Goal: Task Accomplishment & Management: Manage account settings

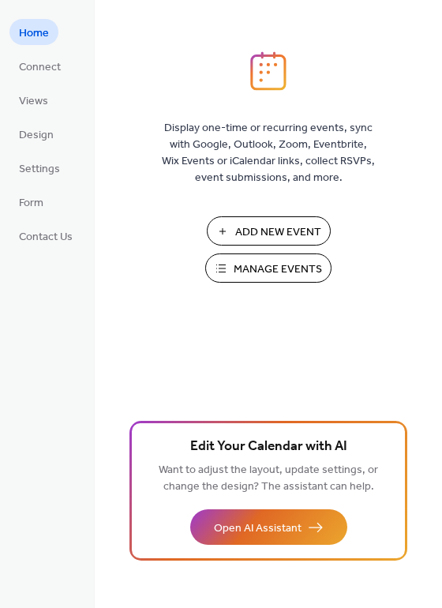
click at [259, 262] on span "Manage Events" at bounding box center [278, 269] width 88 height 17
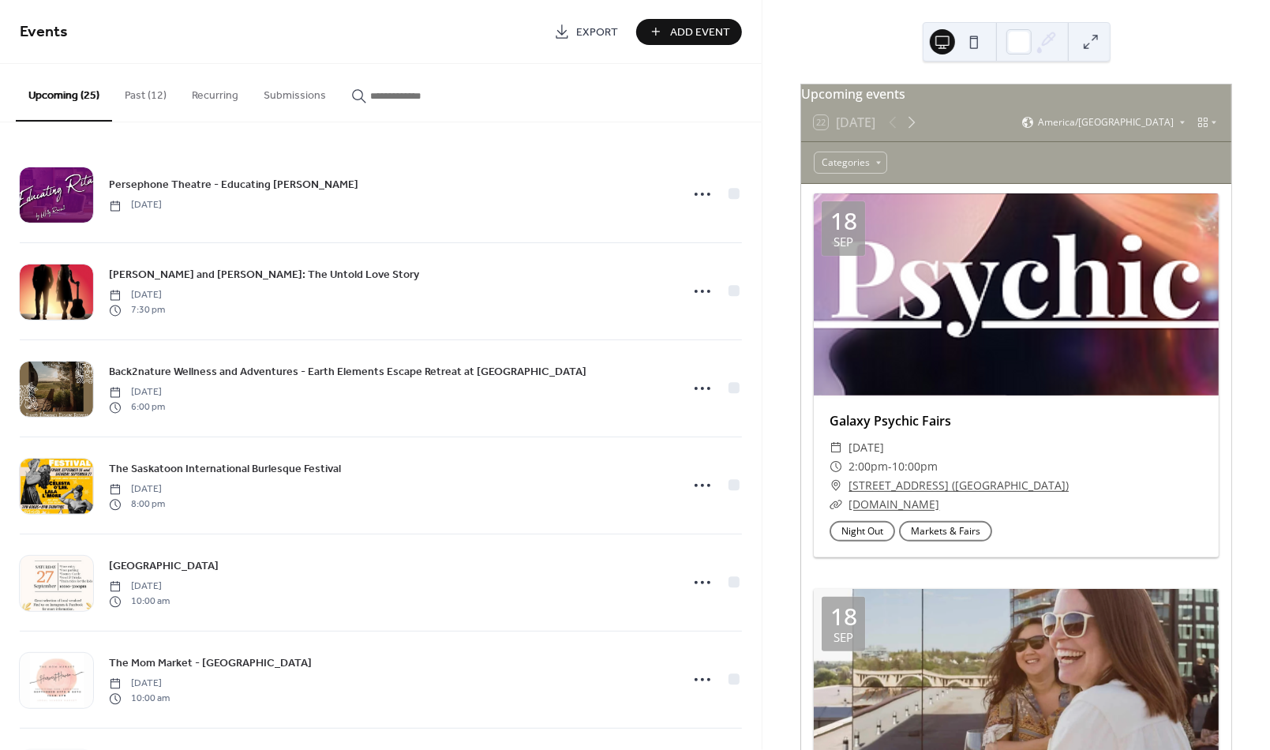
click at [141, 92] on button "Past (12)" at bounding box center [145, 92] width 67 height 56
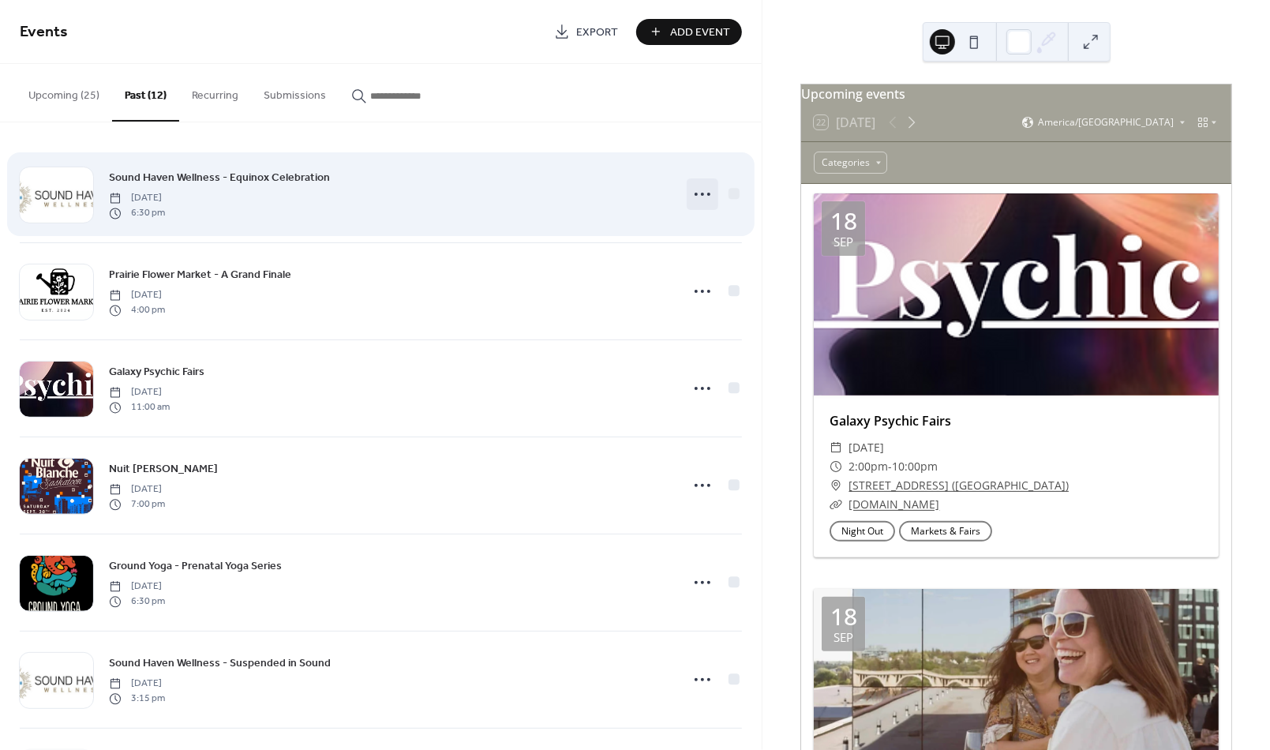
click at [695, 194] on circle at bounding box center [696, 194] width 3 height 3
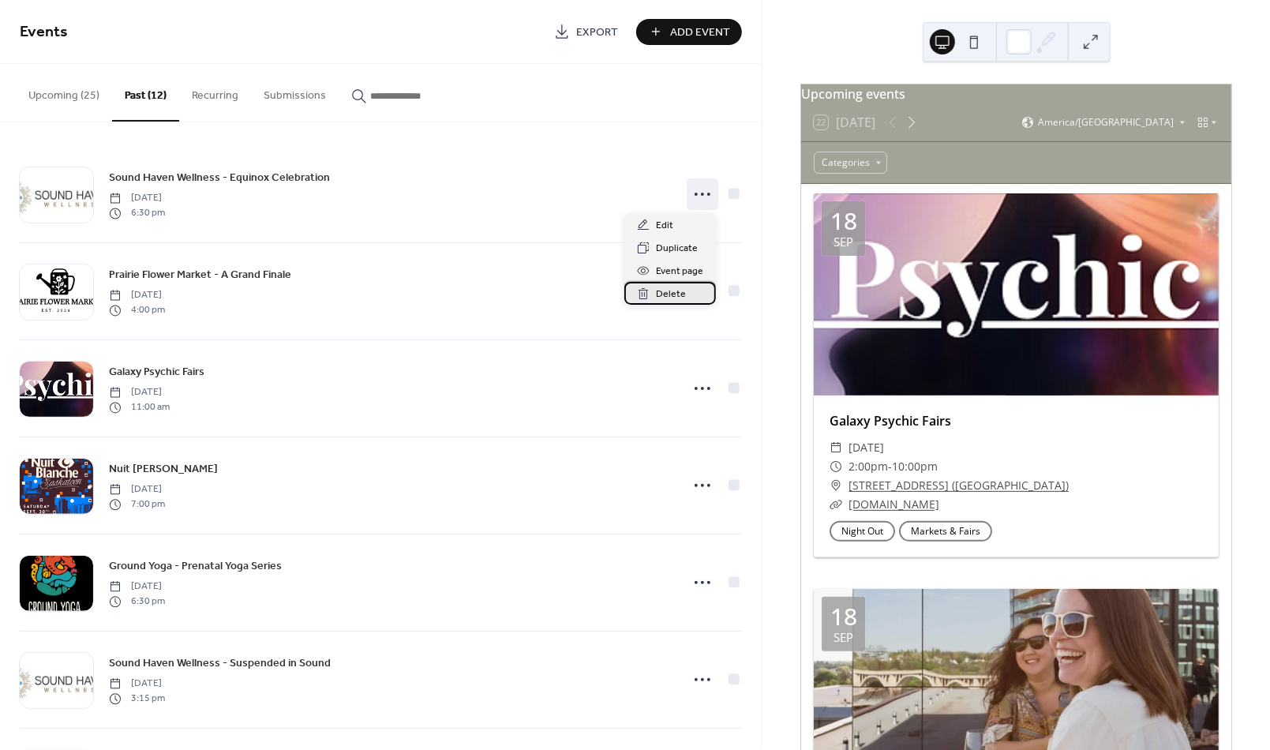
click at [670, 291] on span "Delete" at bounding box center [671, 295] width 30 height 17
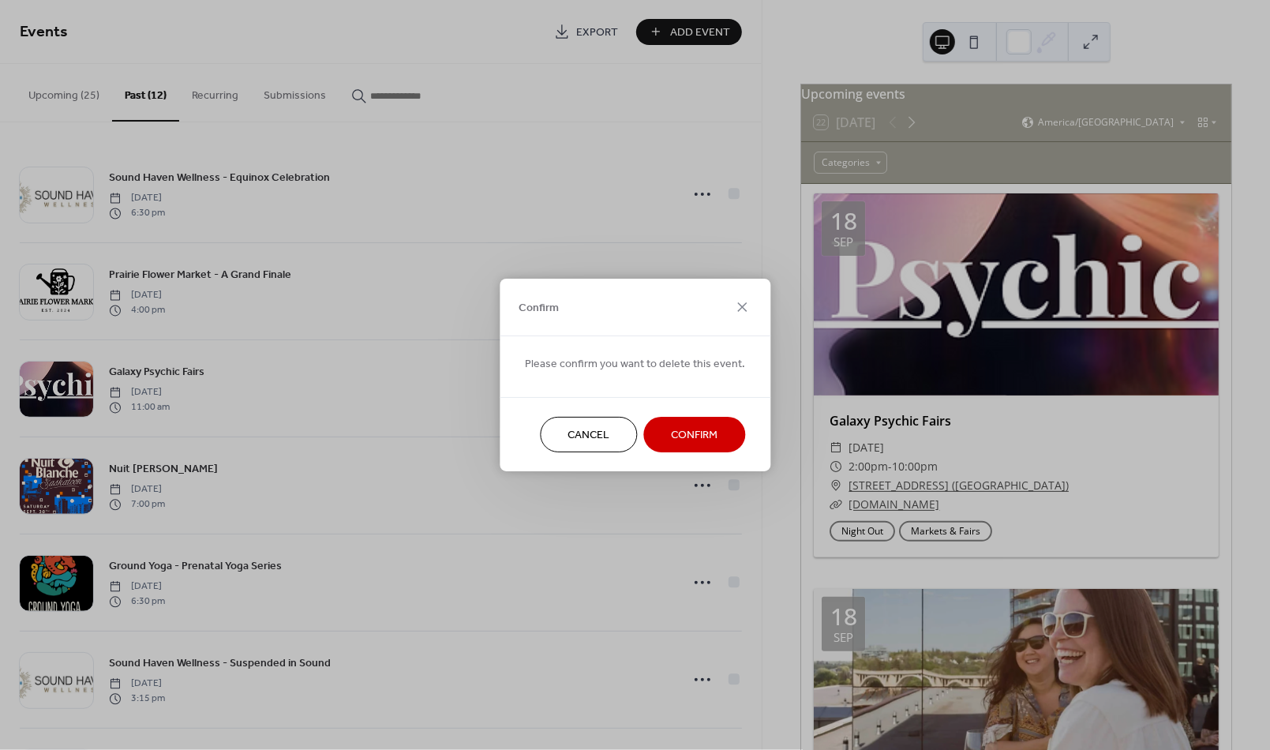
click at [688, 433] on span "Confirm" at bounding box center [694, 436] width 47 height 17
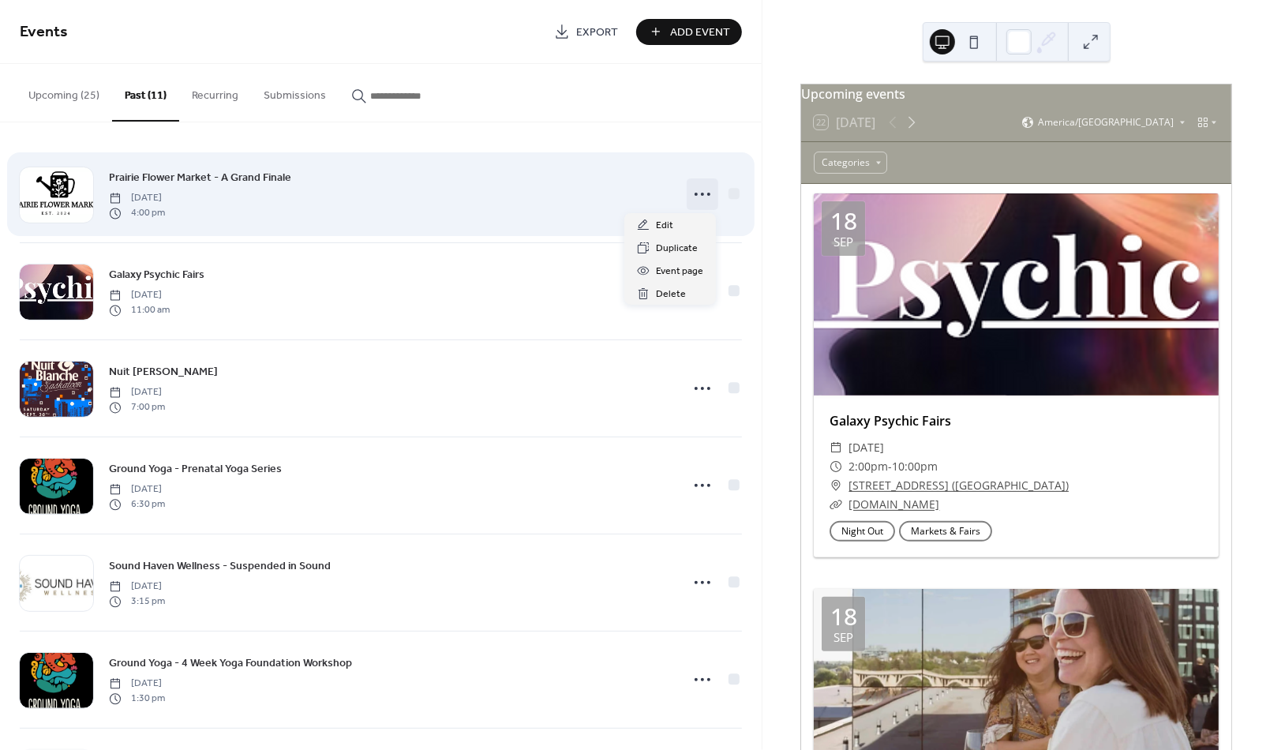
click at [695, 193] on circle at bounding box center [696, 194] width 3 height 3
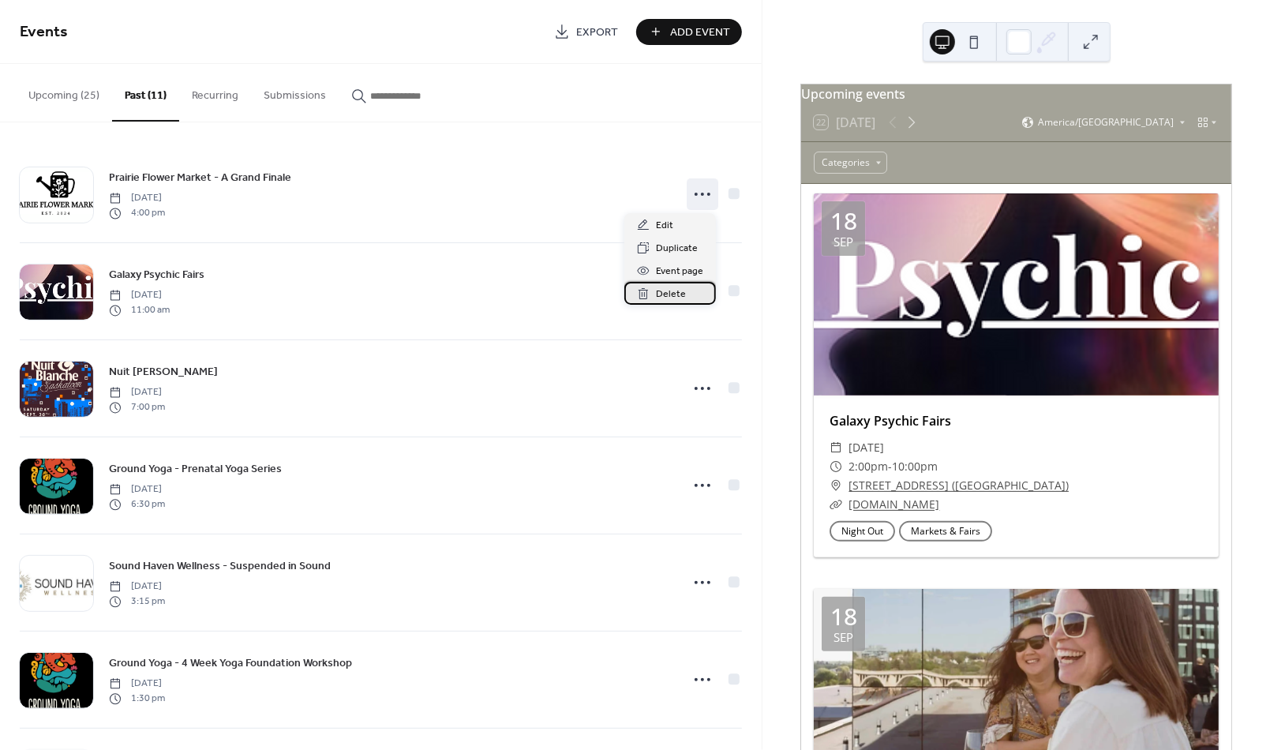
click at [673, 289] on span "Delete" at bounding box center [671, 295] width 30 height 17
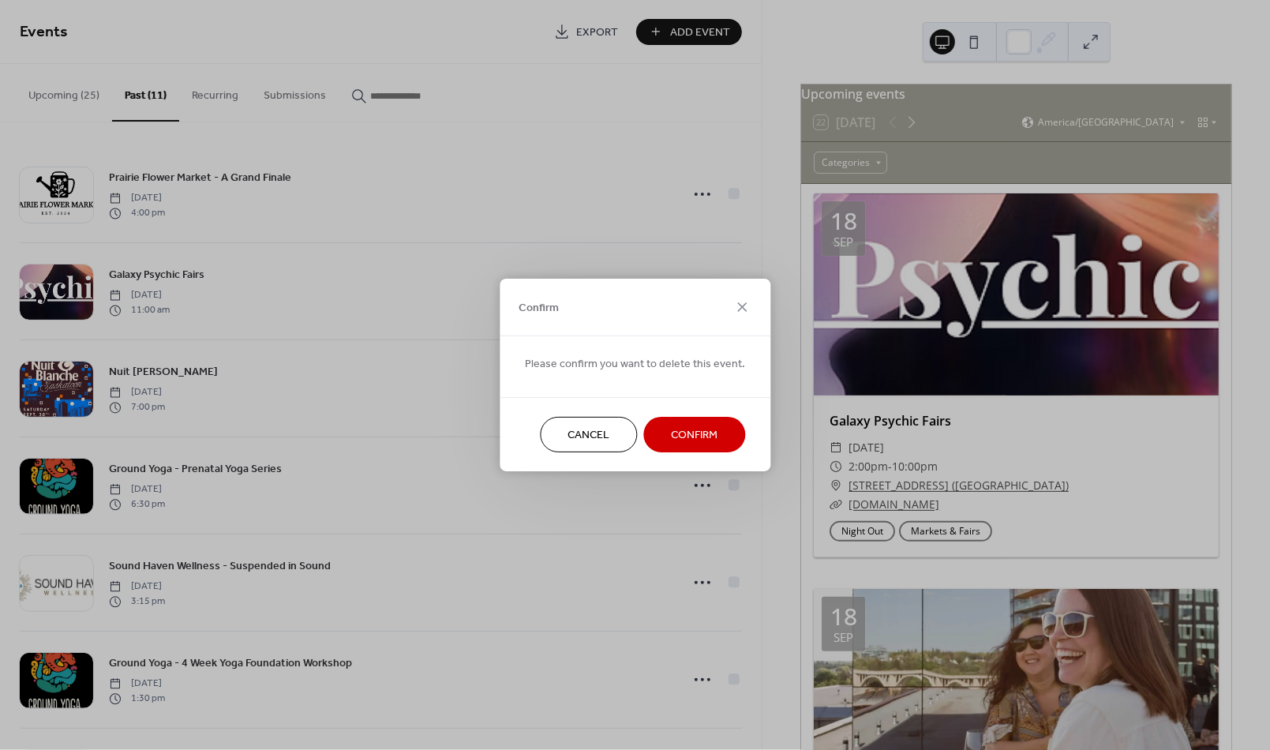
click at [699, 433] on span "Confirm" at bounding box center [694, 436] width 47 height 17
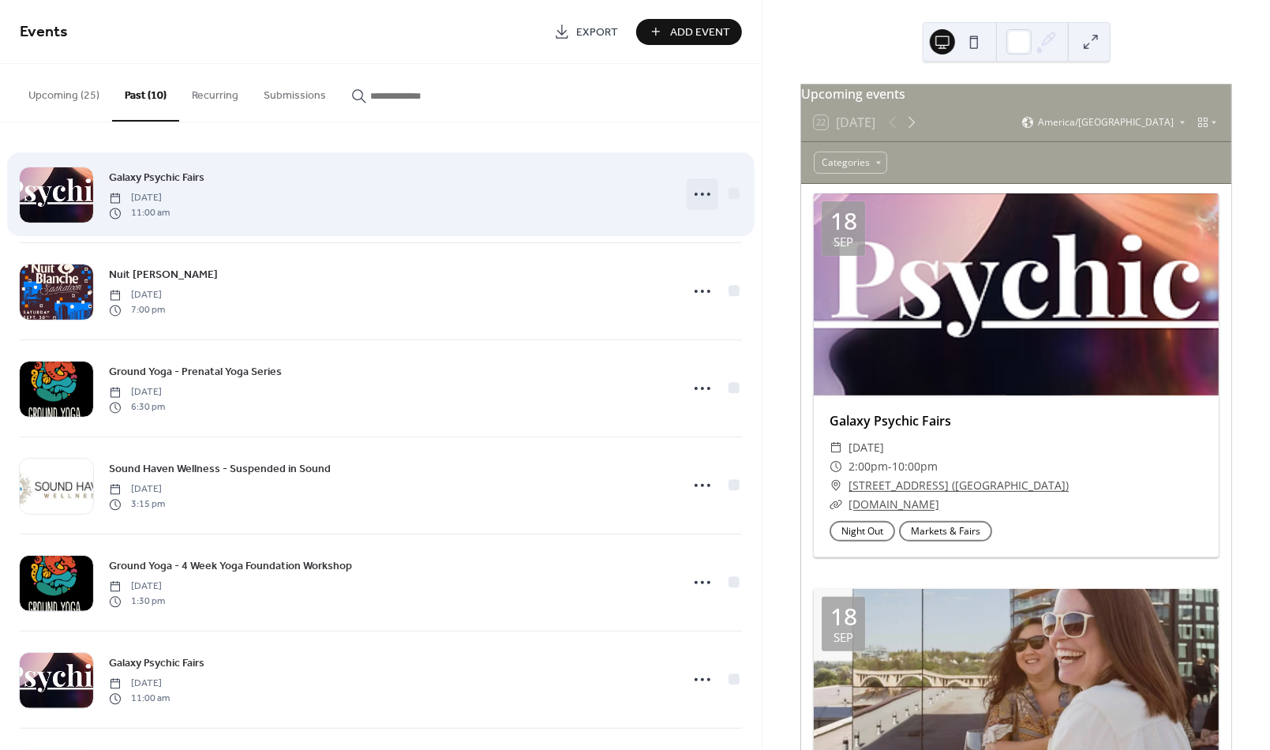
click at [696, 188] on icon at bounding box center [702, 194] width 25 height 25
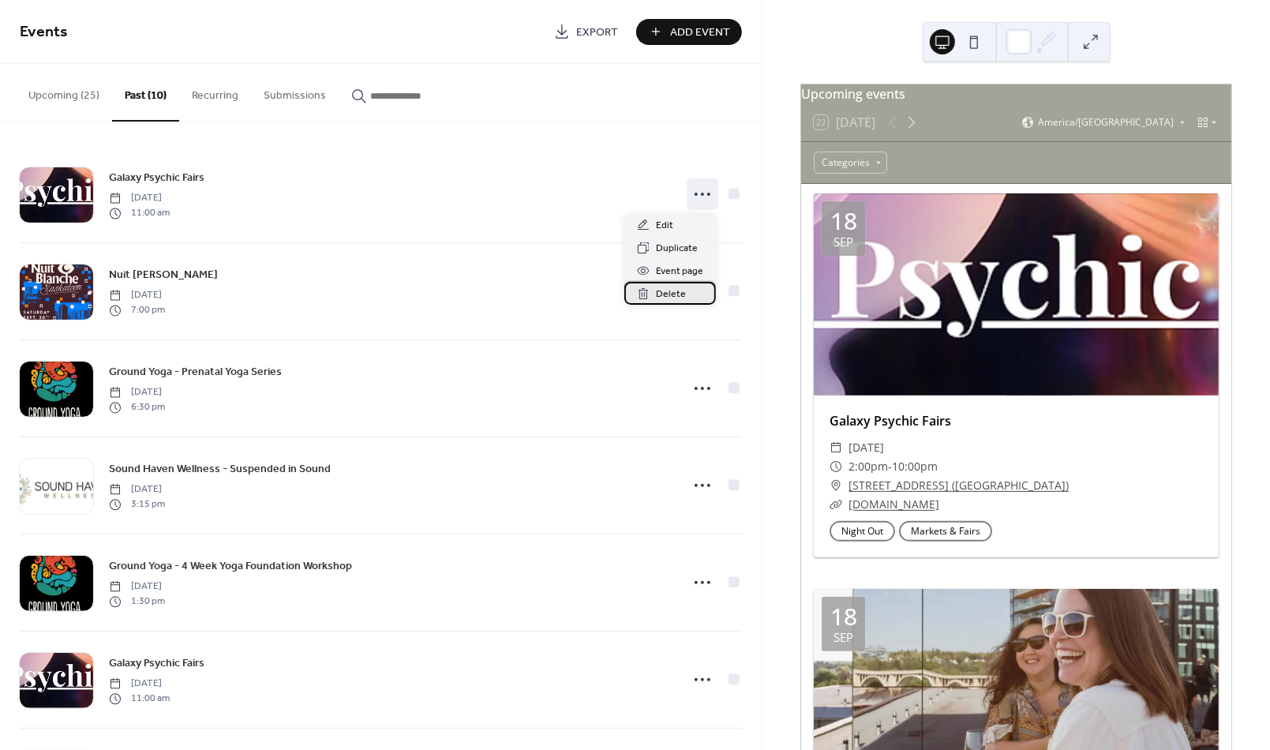
click at [673, 292] on span "Delete" at bounding box center [671, 295] width 30 height 17
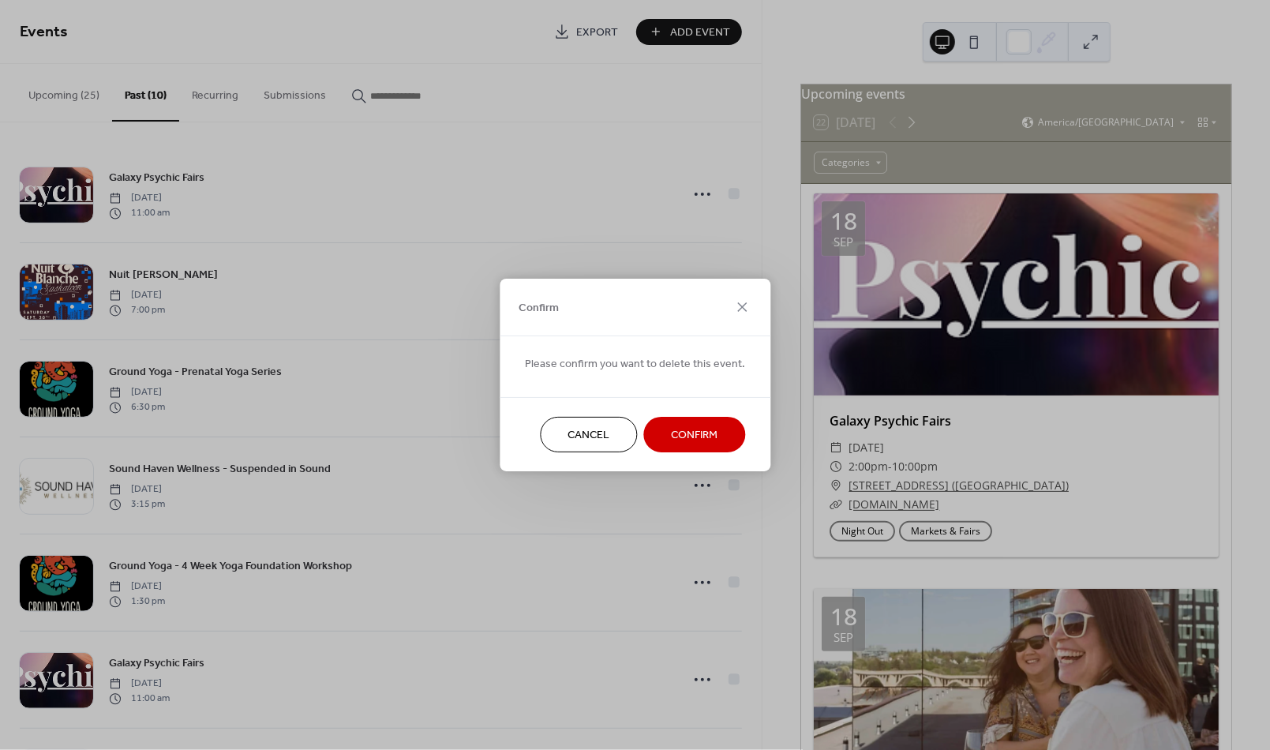
click at [708, 431] on span "Confirm" at bounding box center [694, 436] width 47 height 17
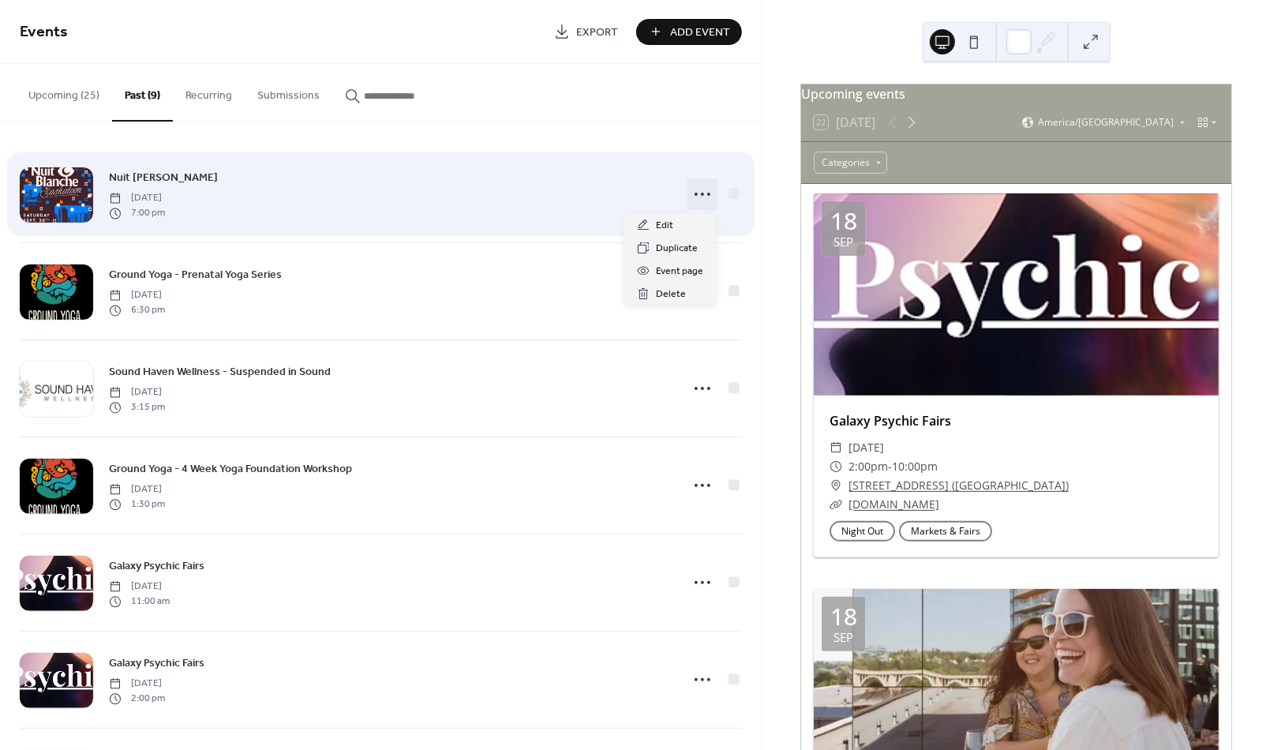
click at [702, 183] on icon at bounding box center [702, 194] width 25 height 25
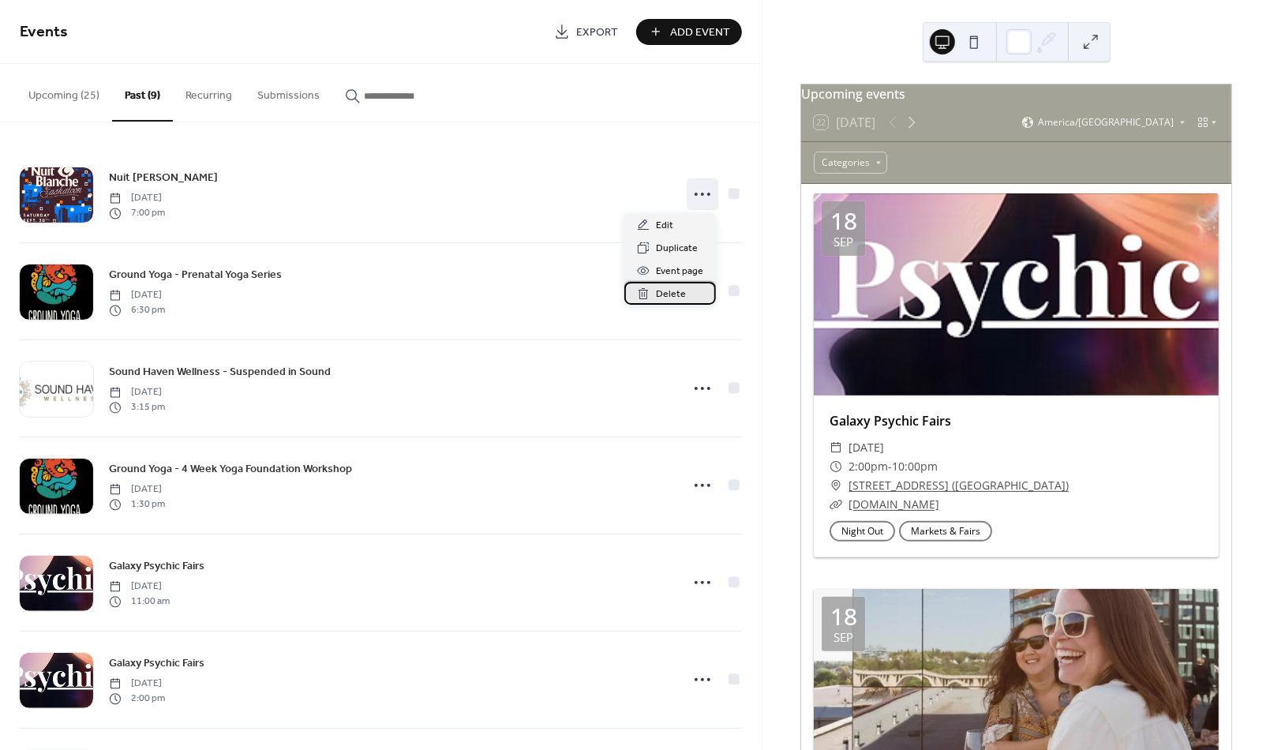
click at [683, 291] on span "Delete" at bounding box center [671, 295] width 30 height 17
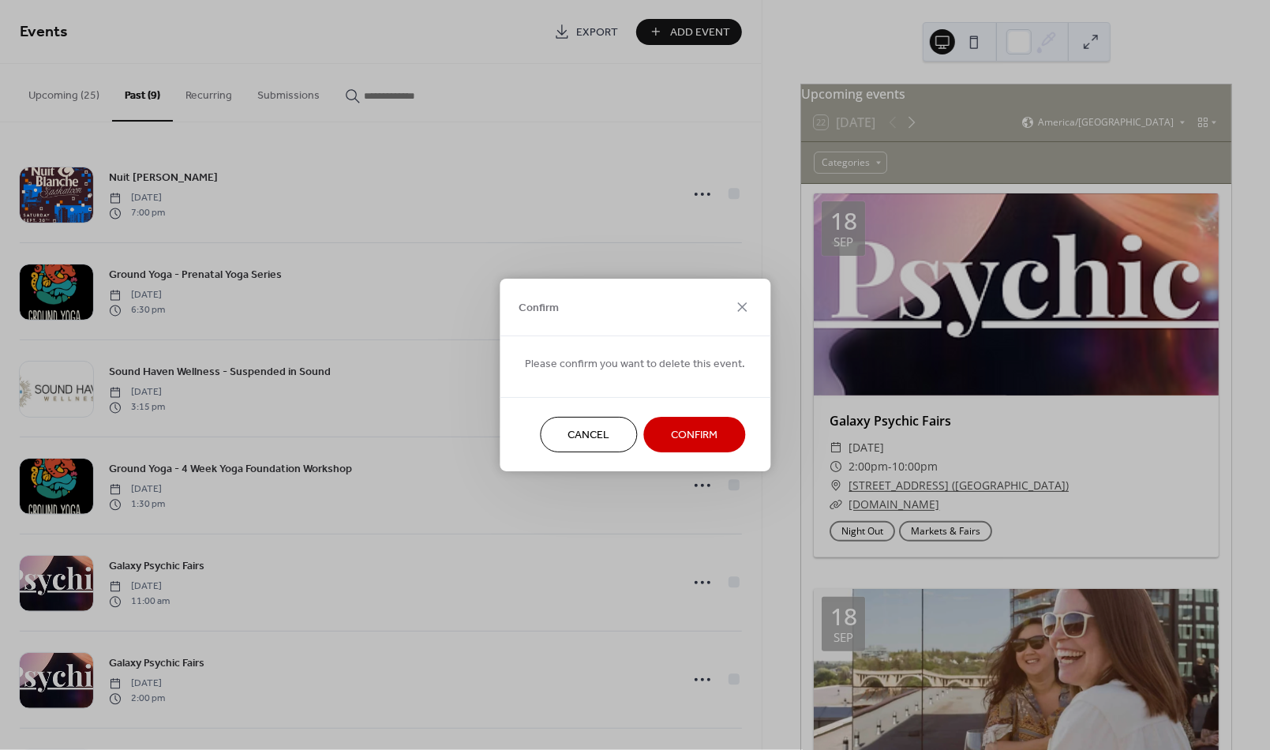
click at [699, 436] on span "Confirm" at bounding box center [694, 436] width 47 height 17
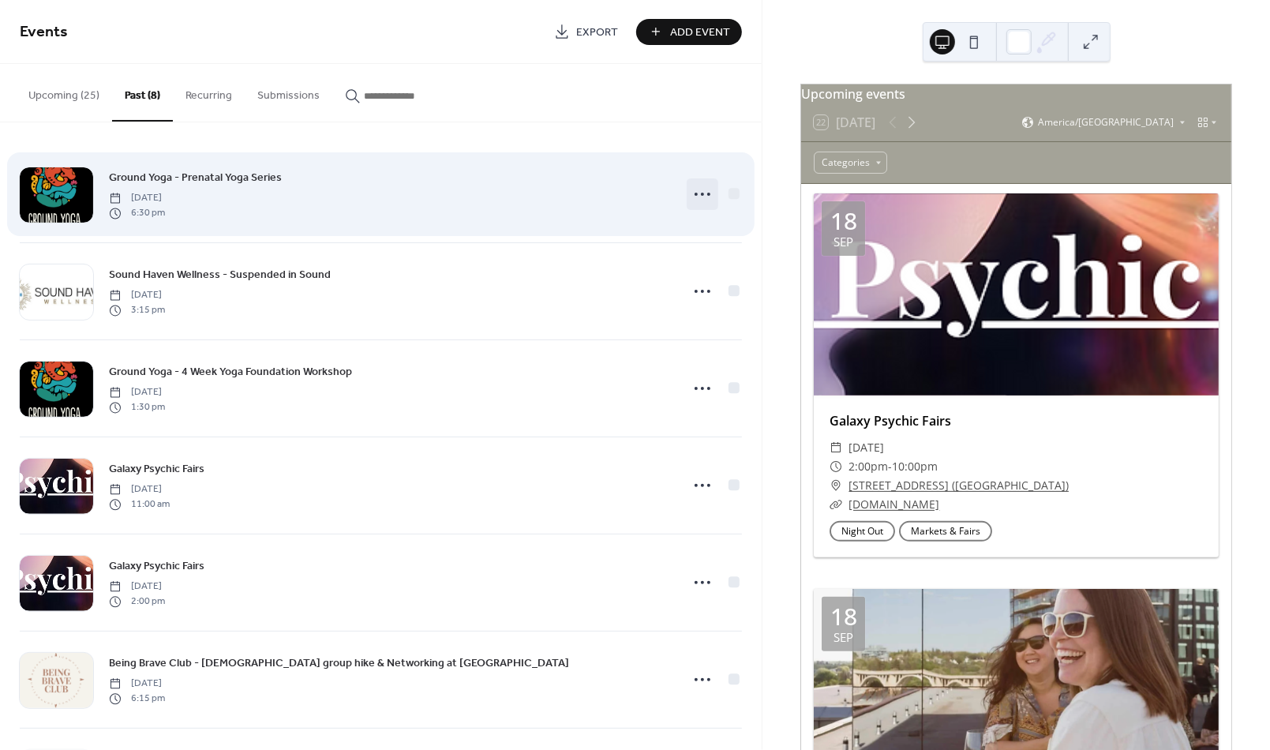
click at [705, 188] on icon at bounding box center [702, 194] width 25 height 25
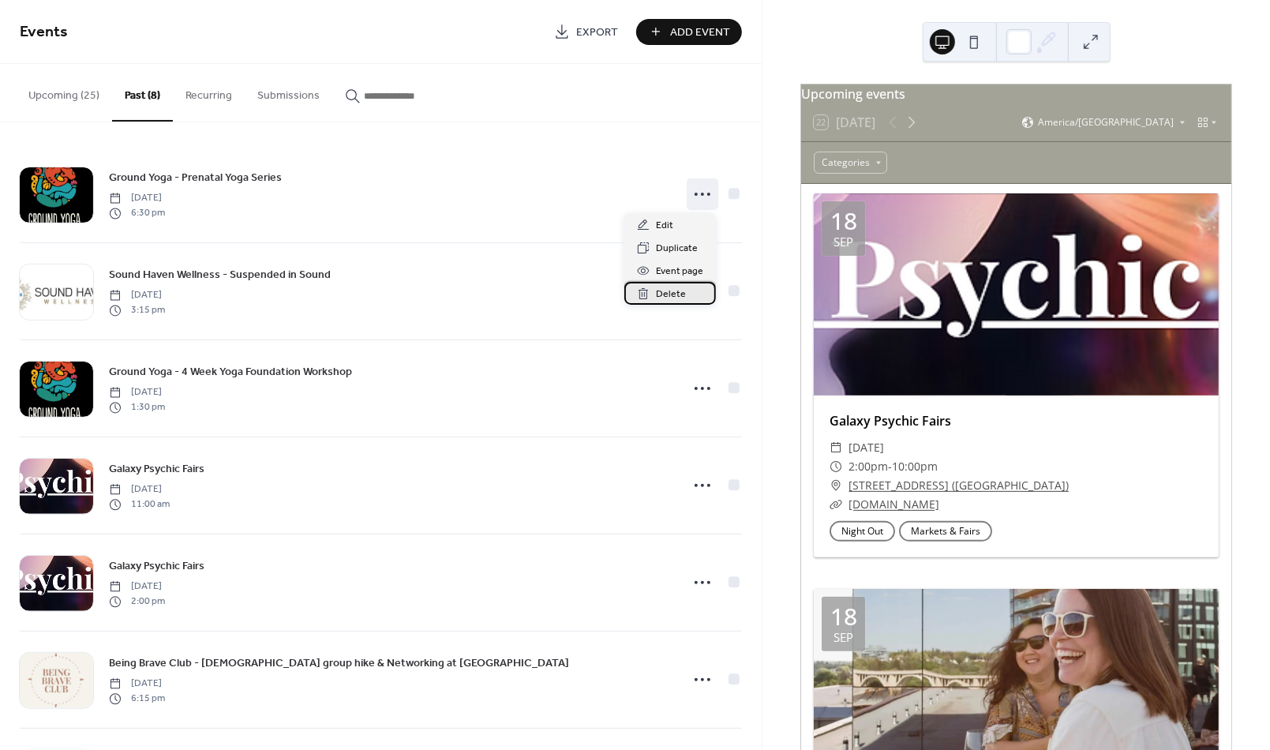
click at [677, 288] on span "Delete" at bounding box center [671, 295] width 30 height 17
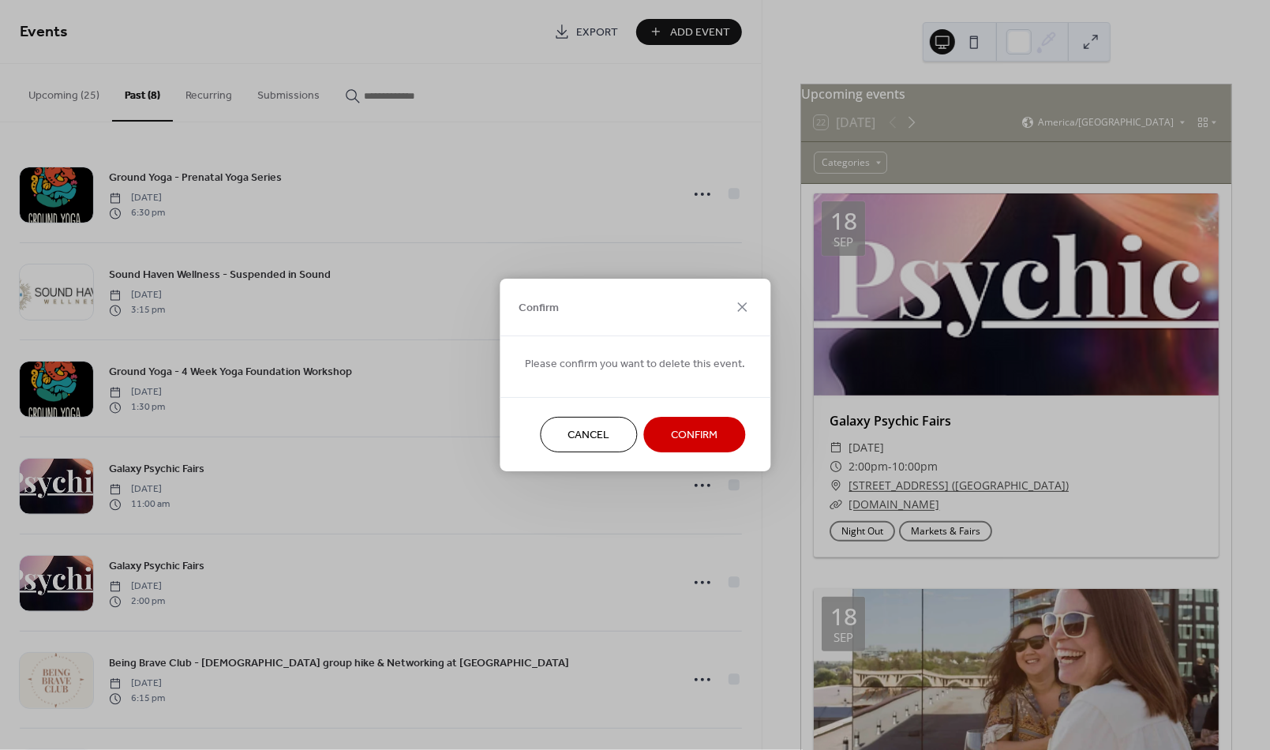
click at [684, 439] on span "Confirm" at bounding box center [694, 436] width 47 height 17
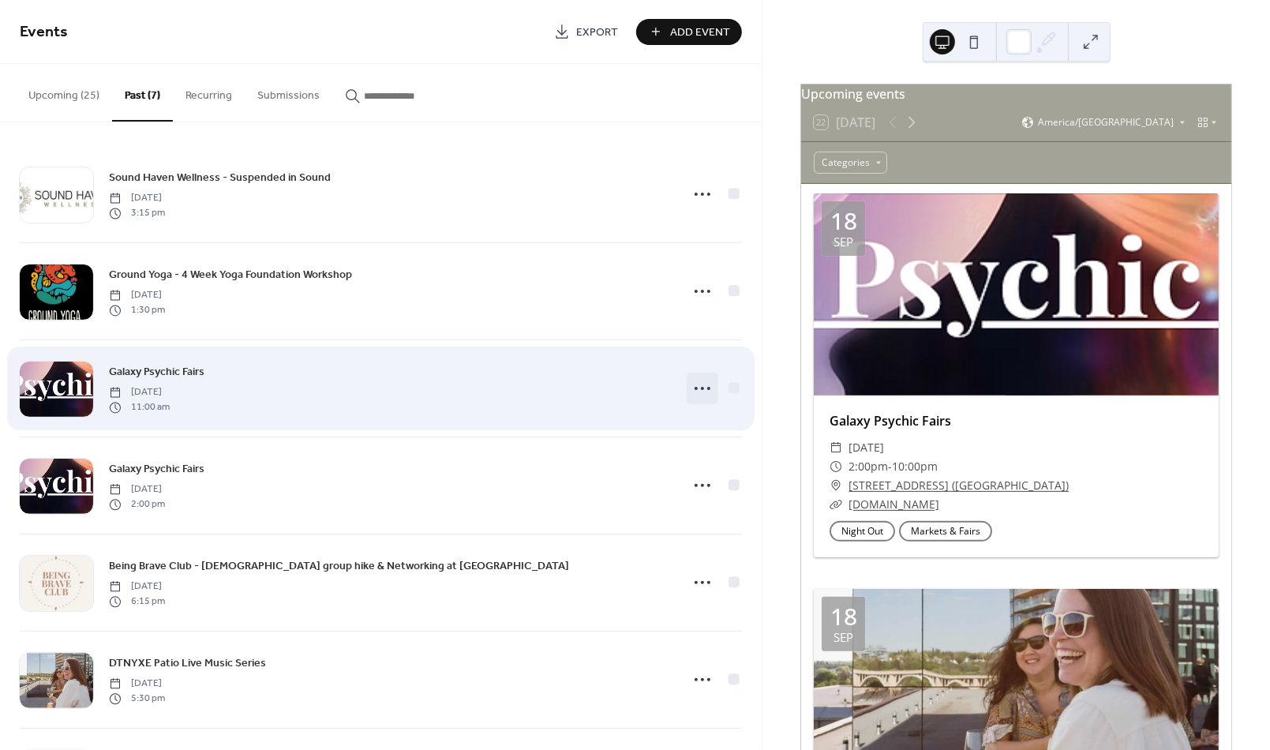
click at [699, 399] on icon at bounding box center [702, 388] width 25 height 25
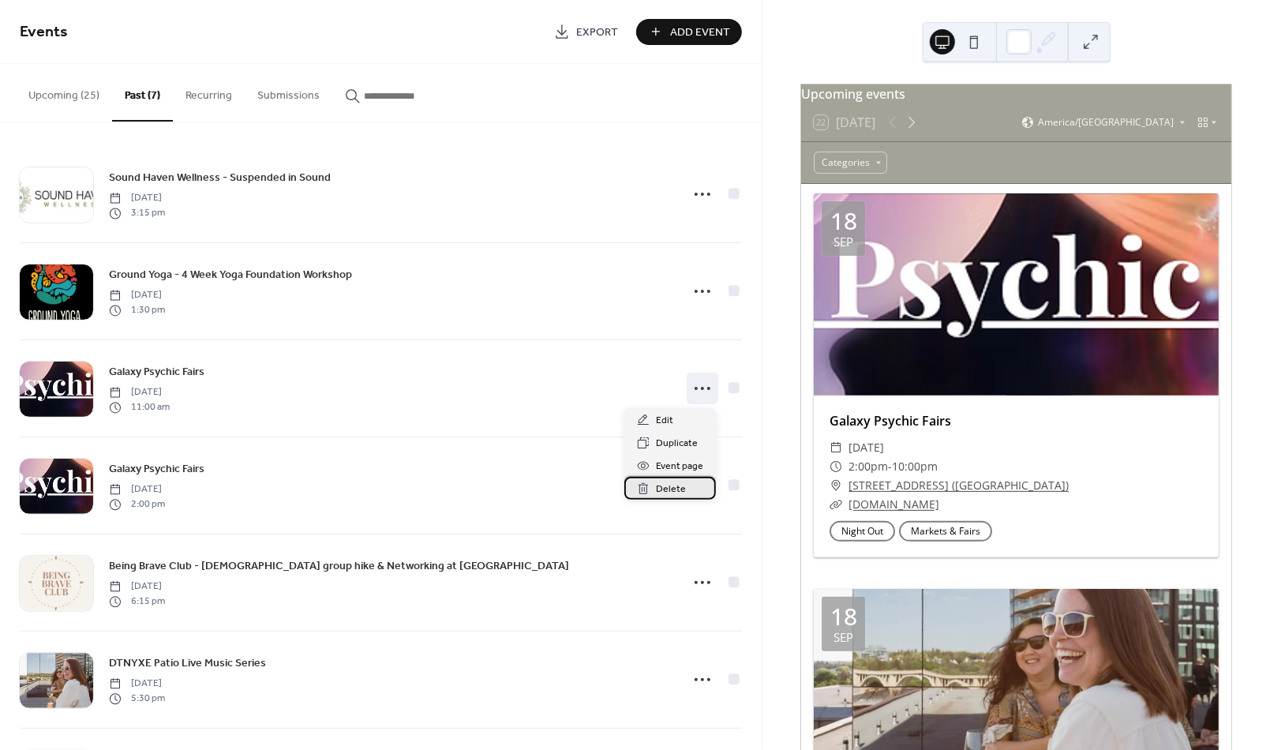
click at [664, 490] on span "Delete" at bounding box center [671, 489] width 30 height 17
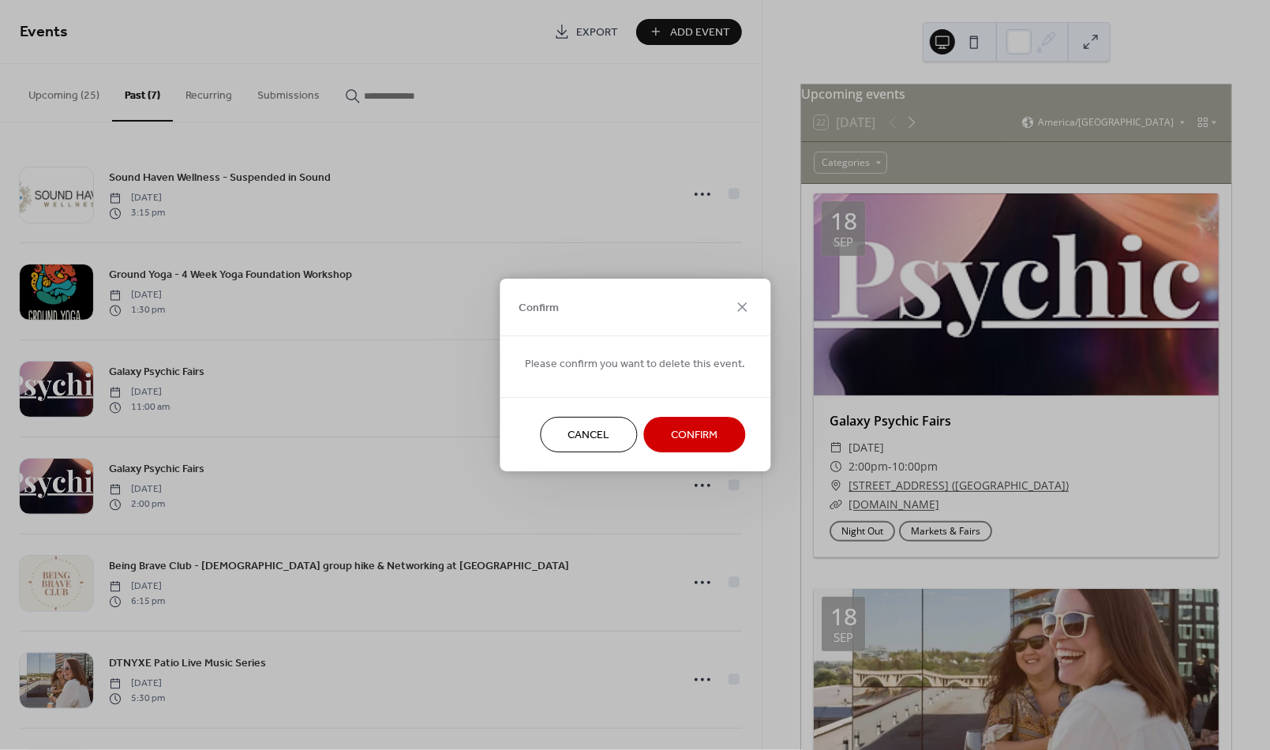
click at [679, 436] on span "Confirm" at bounding box center [694, 436] width 47 height 17
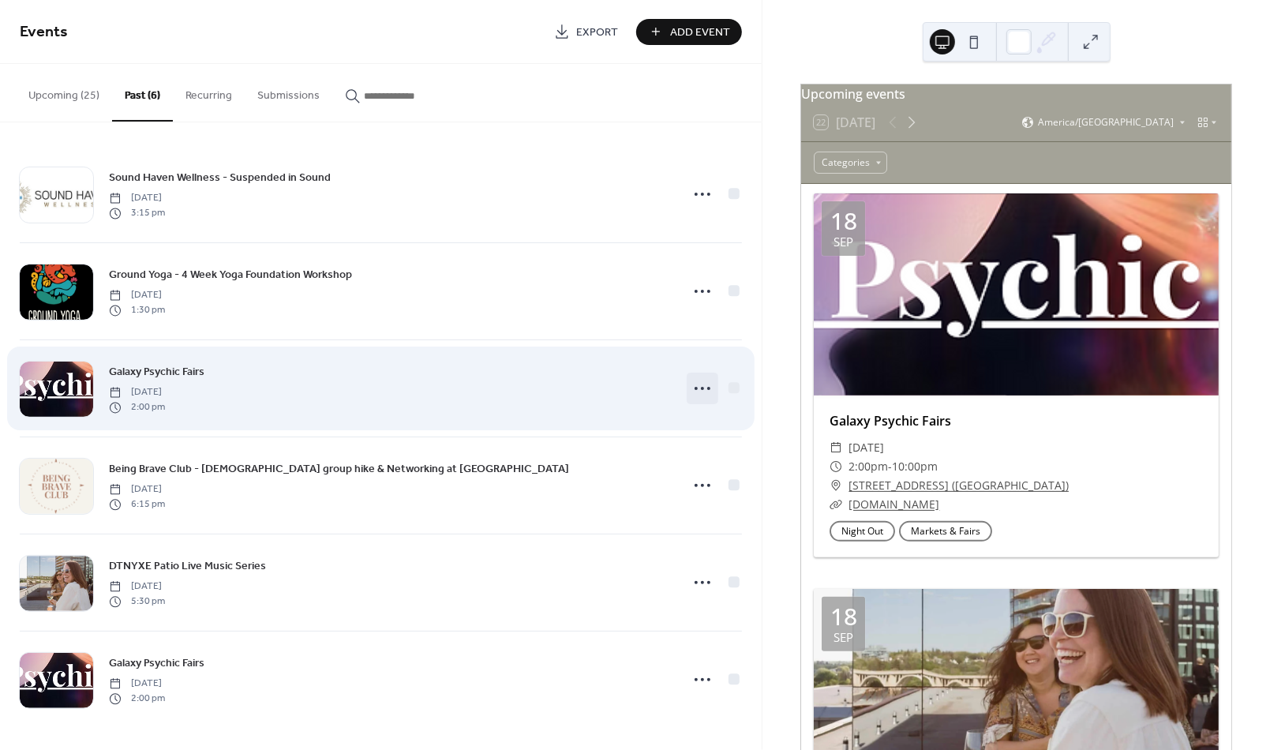
click at [696, 385] on icon at bounding box center [702, 388] width 25 height 25
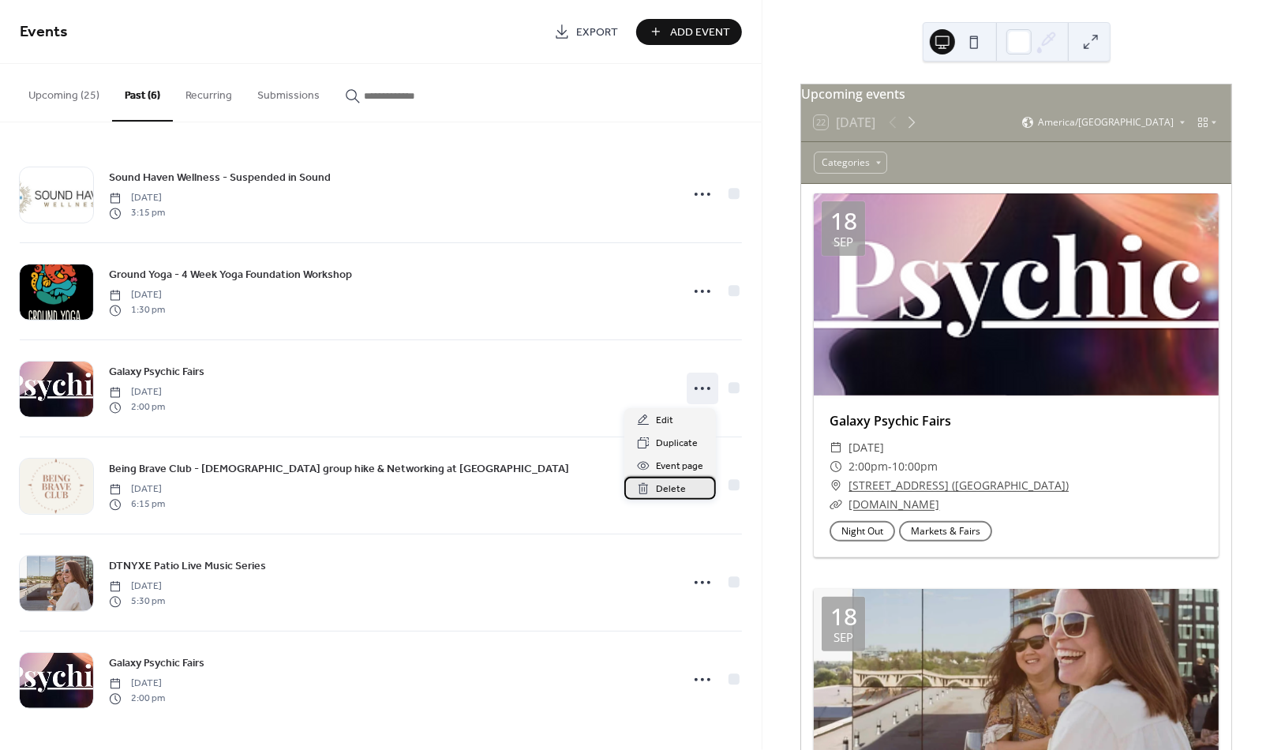
click at [671, 487] on span "Delete" at bounding box center [671, 489] width 30 height 17
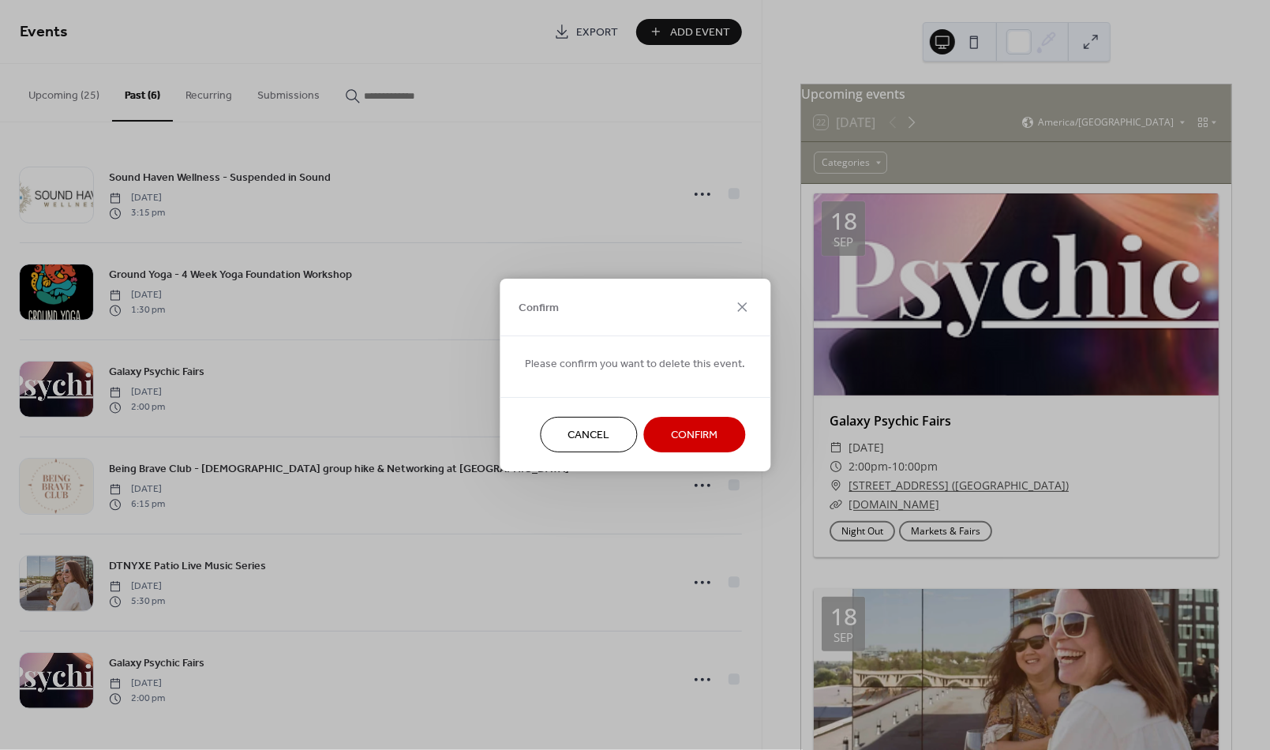
click at [696, 433] on span "Confirm" at bounding box center [694, 436] width 47 height 17
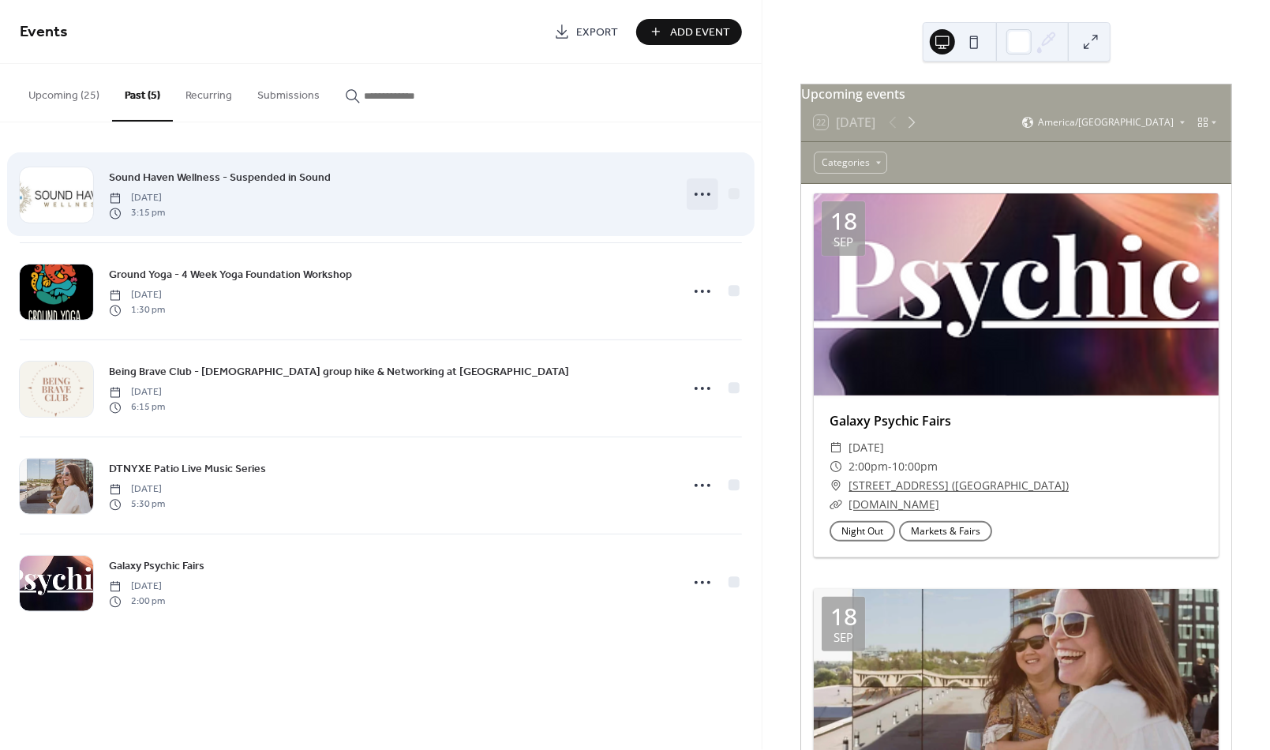
click at [704, 187] on icon at bounding box center [702, 194] width 25 height 25
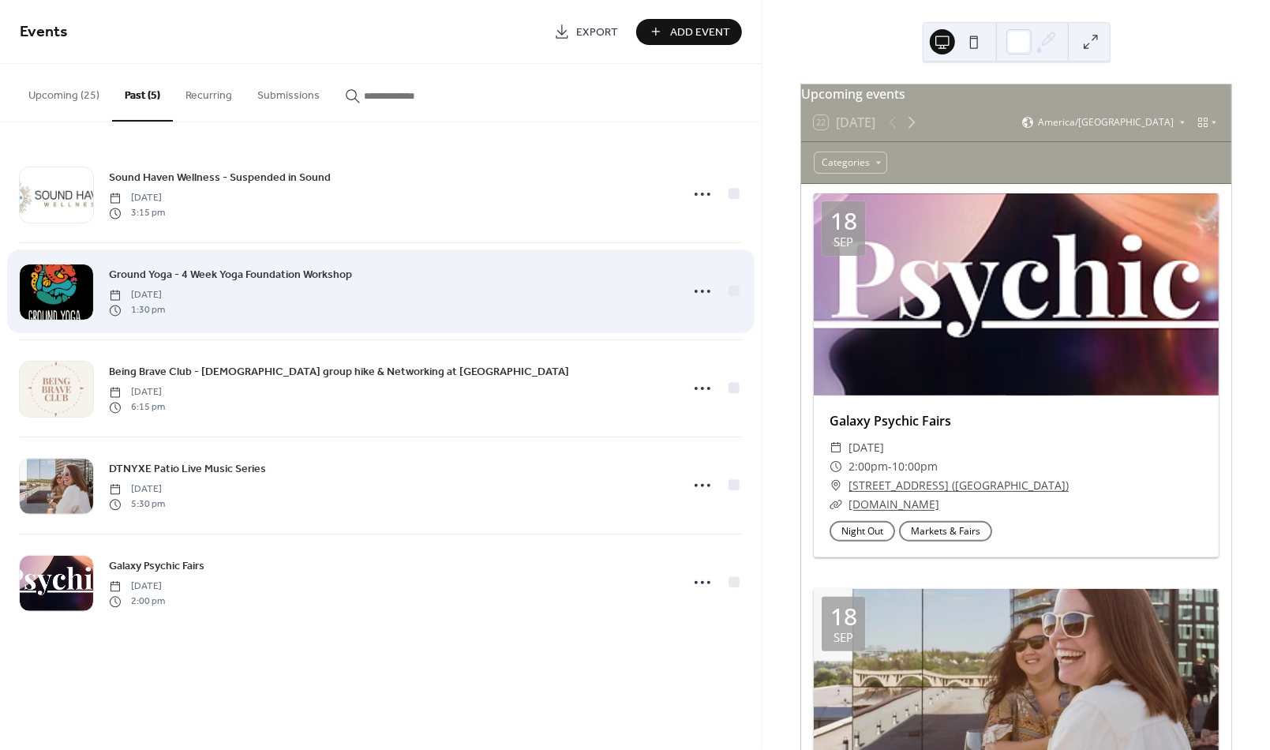
click at [680, 304] on div "Ground Yoga - 4 Week Yoga Foundation Workshop Saturday, September 20, 2025 1:30…" at bounding box center [381, 291] width 722 height 96
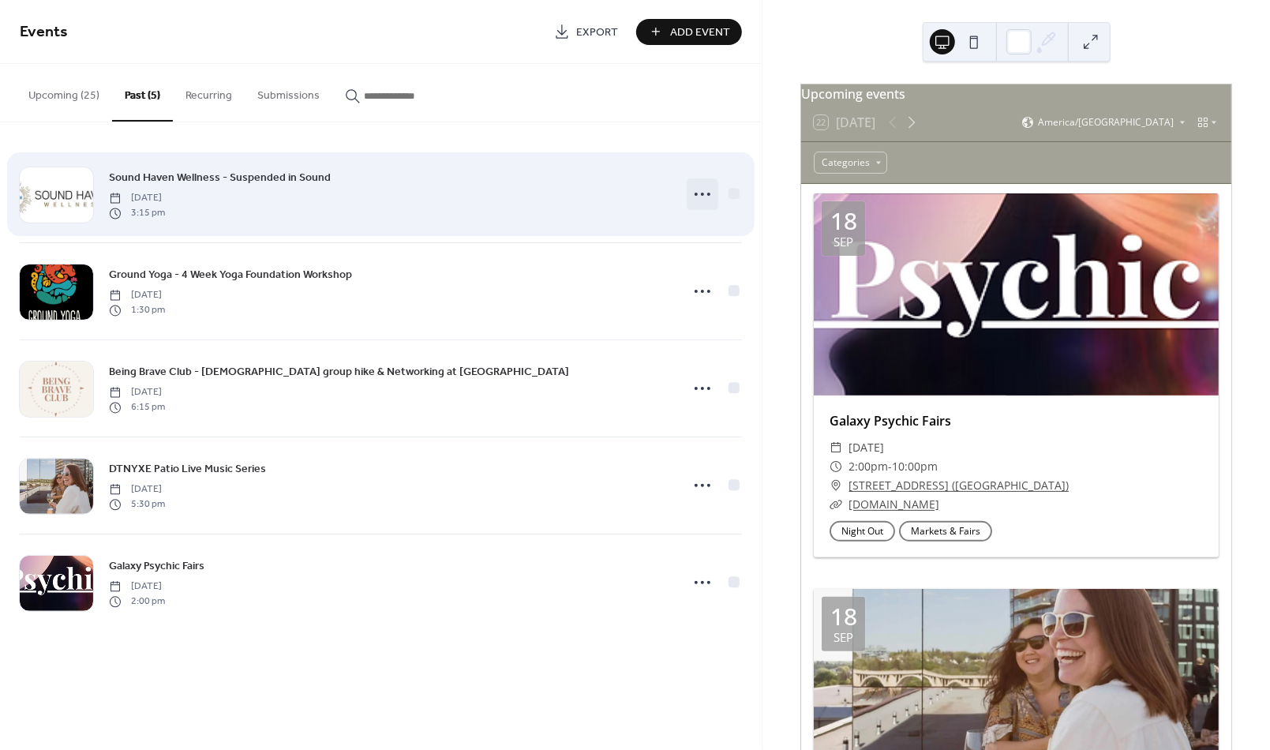
click at [695, 206] on icon at bounding box center [702, 194] width 25 height 25
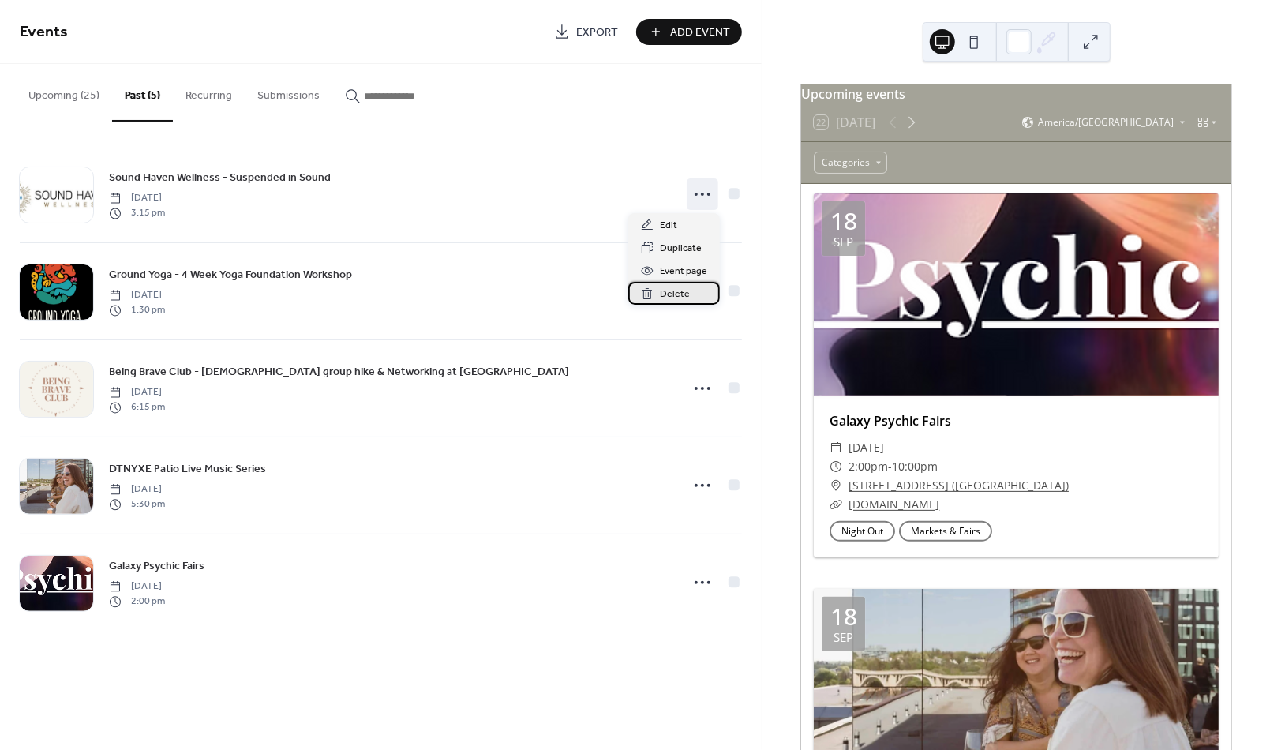
click at [664, 294] on span "Delete" at bounding box center [675, 295] width 30 height 17
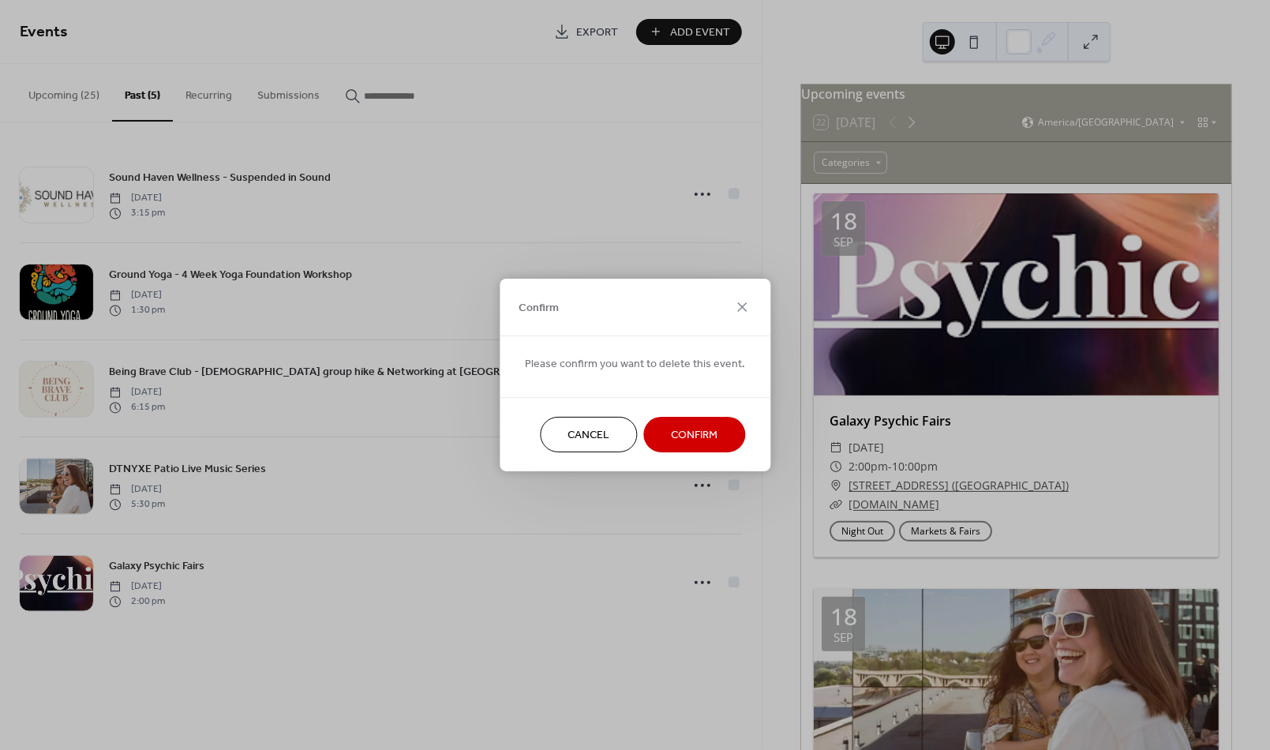
click at [686, 428] on span "Confirm" at bounding box center [694, 436] width 47 height 17
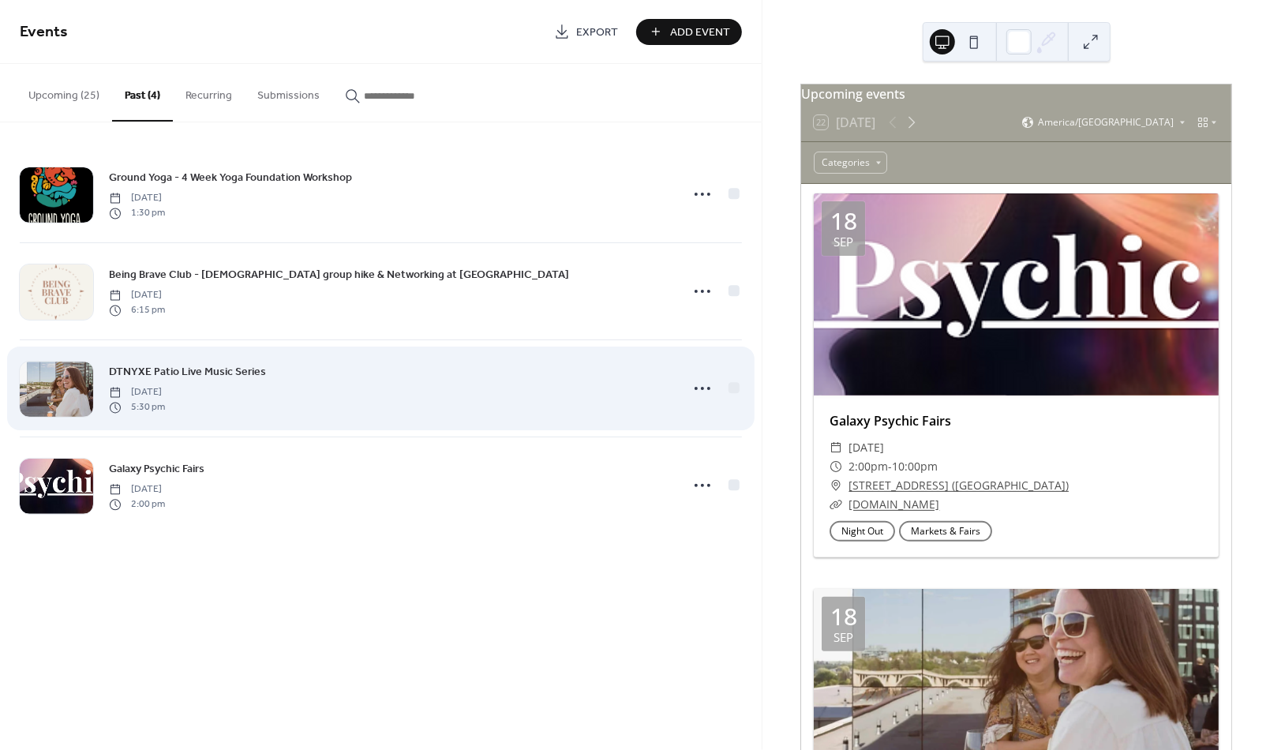
click at [703, 190] on icon at bounding box center [702, 194] width 25 height 25
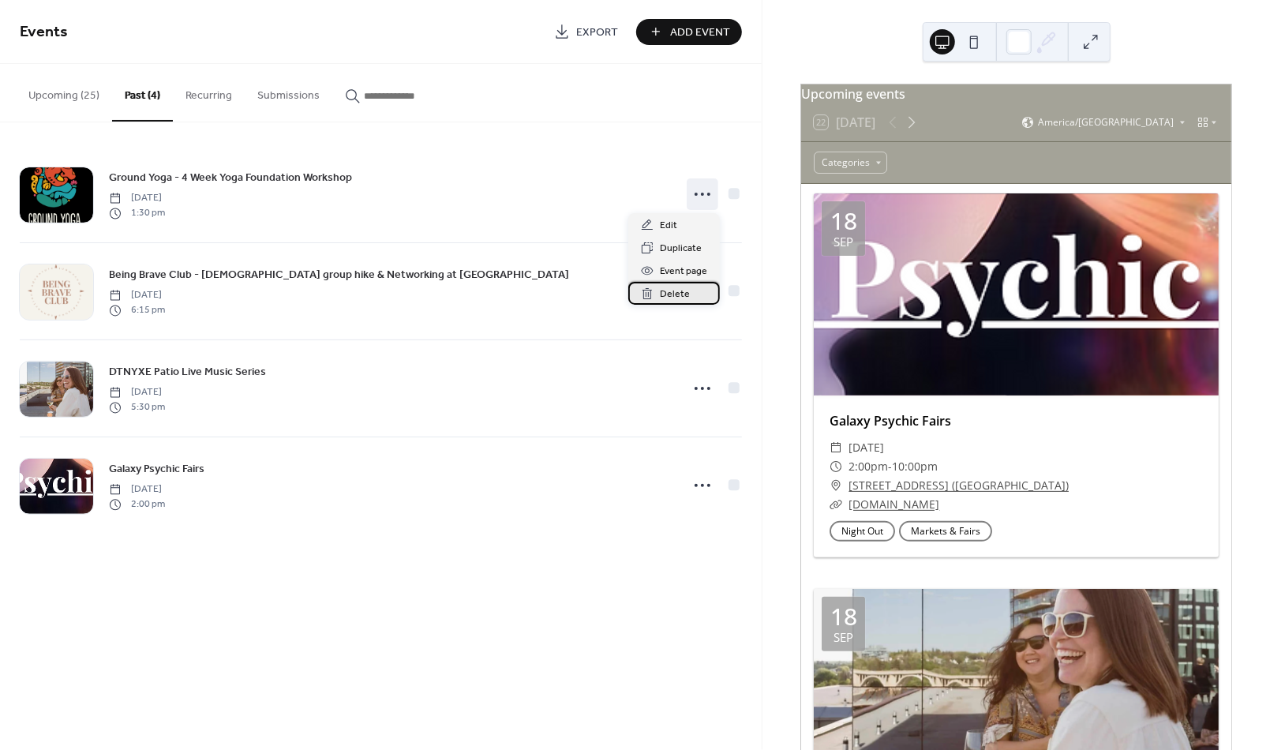
click at [668, 295] on span "Delete" at bounding box center [675, 295] width 30 height 17
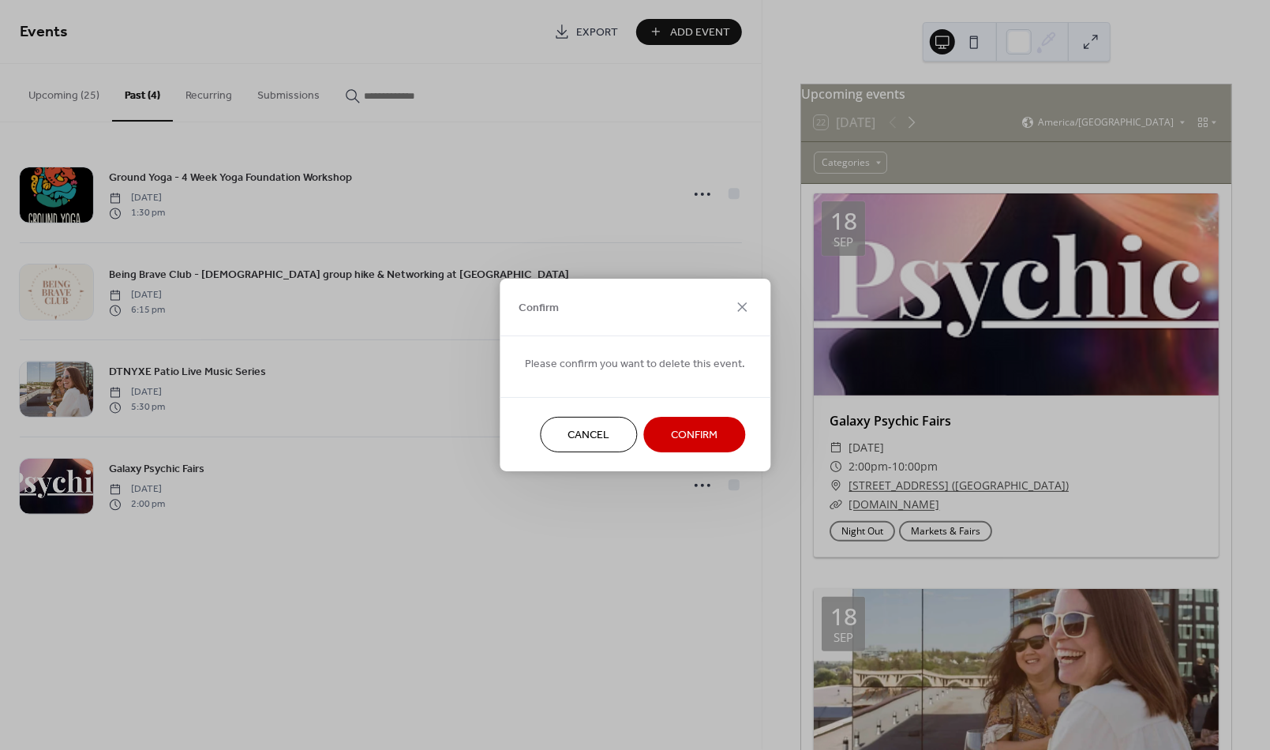
click at [680, 436] on span "Confirm" at bounding box center [694, 436] width 47 height 17
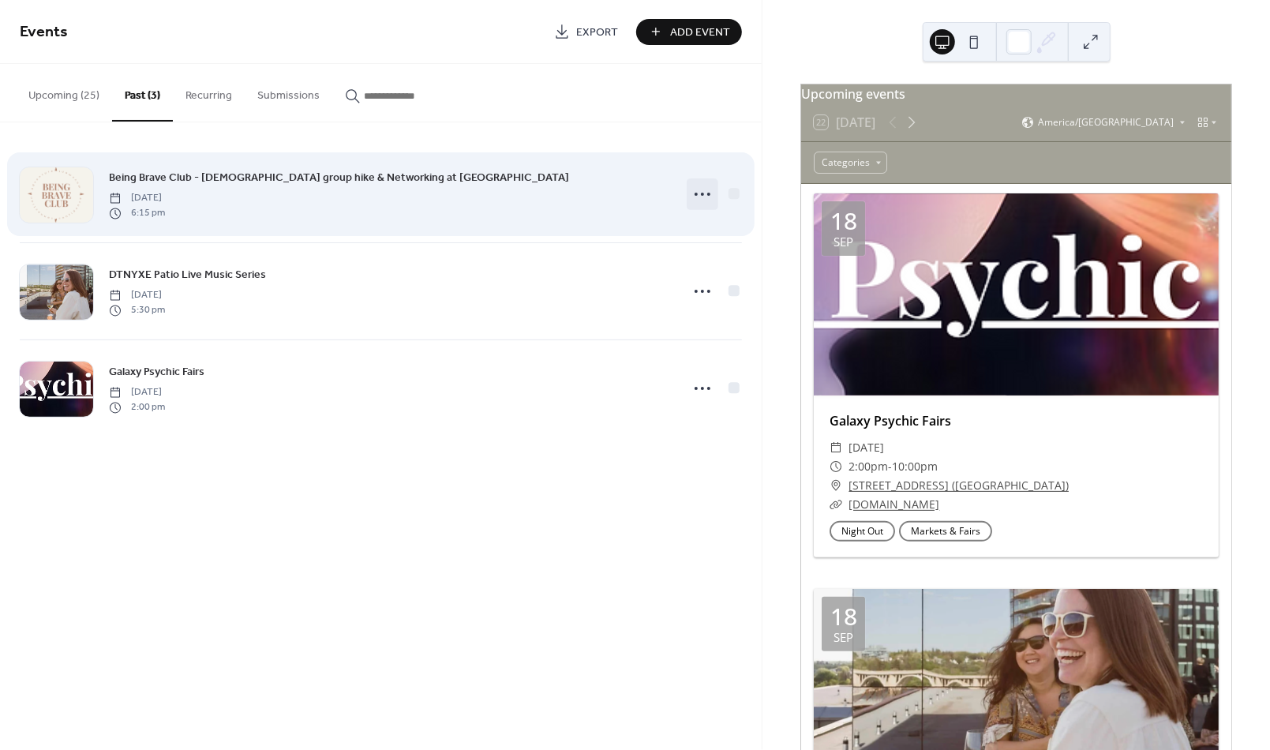
click at [698, 191] on icon at bounding box center [702, 194] width 25 height 25
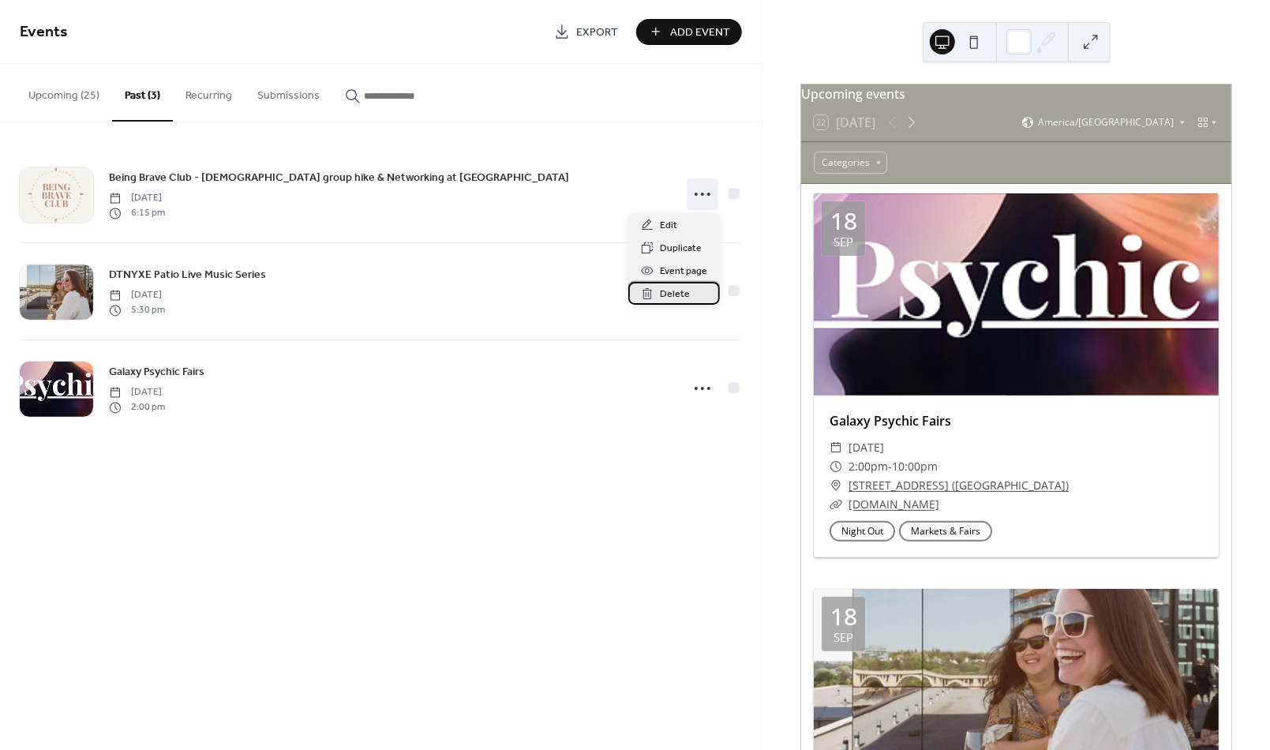
click at [673, 292] on span "Delete" at bounding box center [675, 295] width 30 height 17
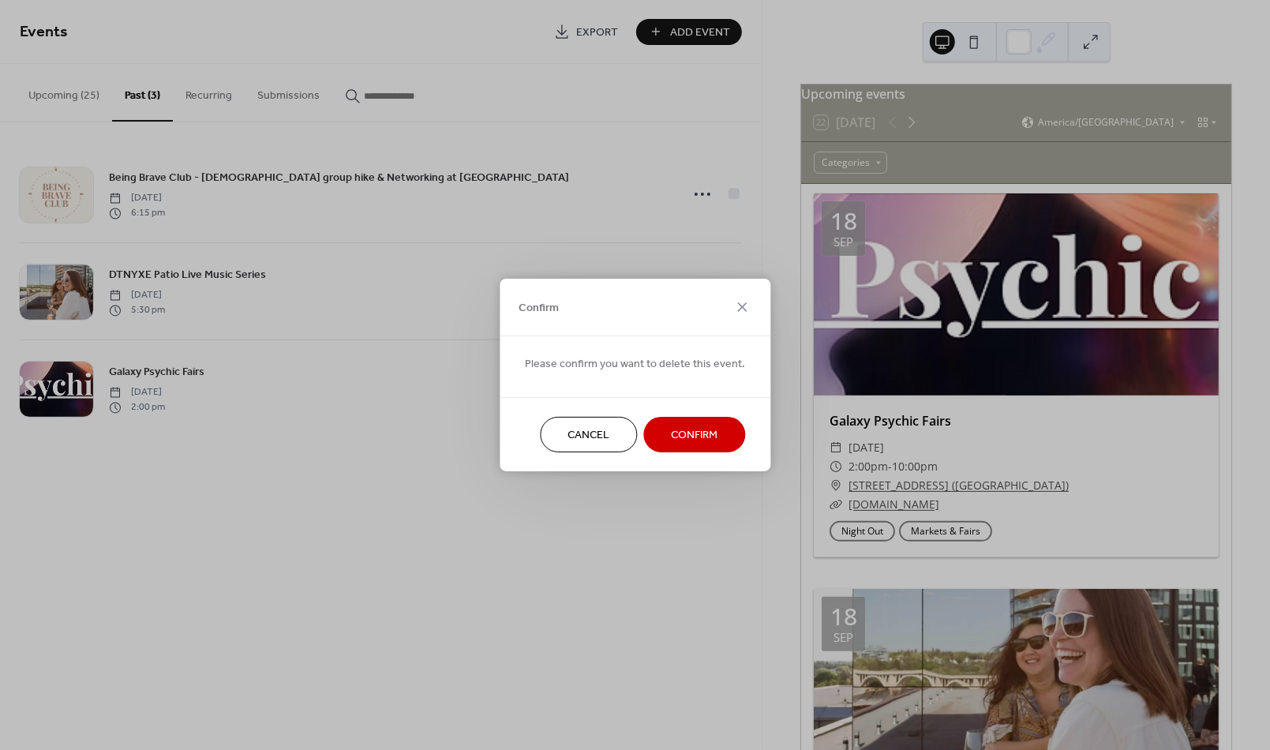
click at [684, 433] on span "Confirm" at bounding box center [694, 436] width 47 height 17
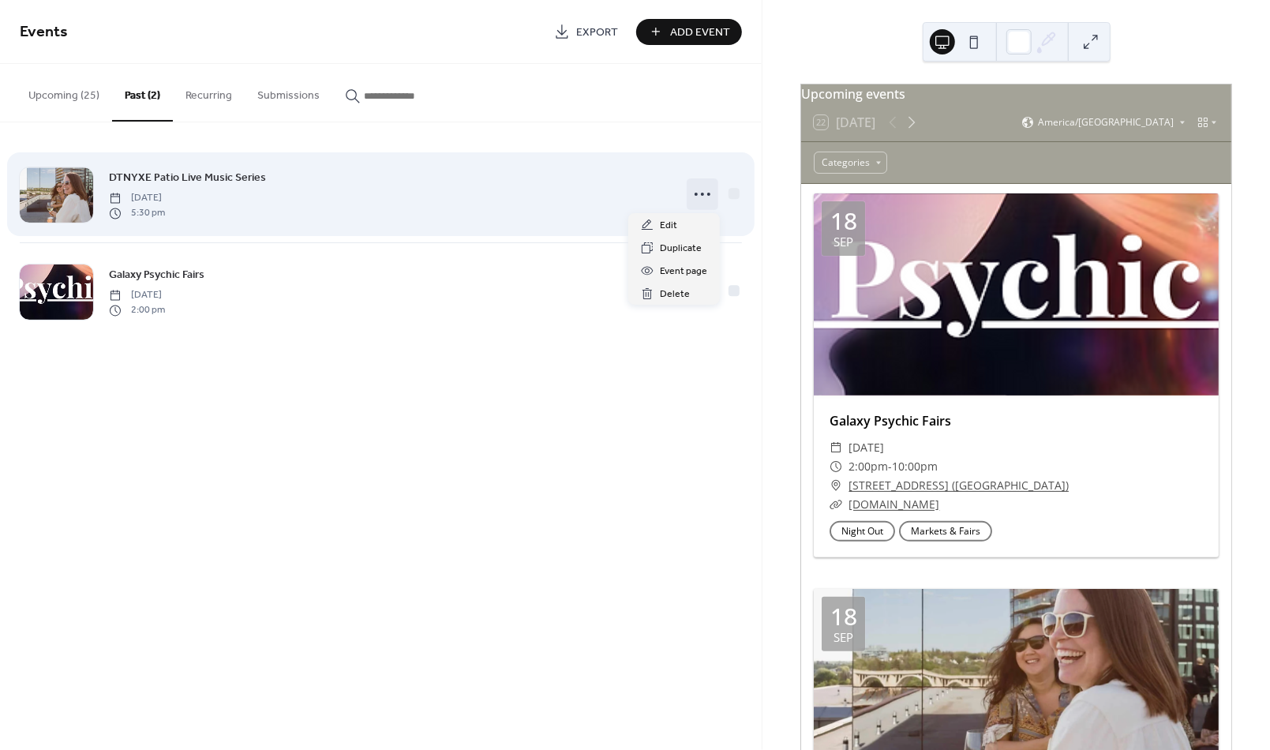
click at [709, 191] on icon at bounding box center [702, 194] width 25 height 25
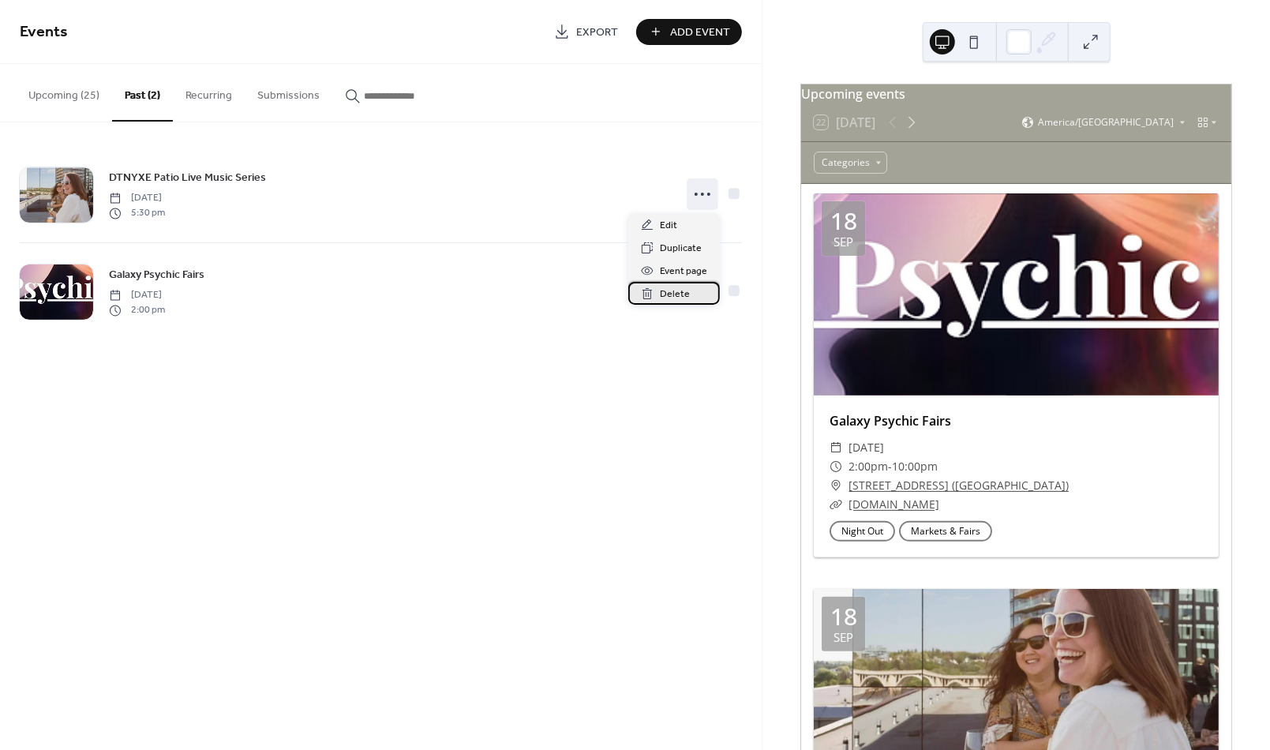
click at [676, 287] on span "Delete" at bounding box center [675, 295] width 30 height 17
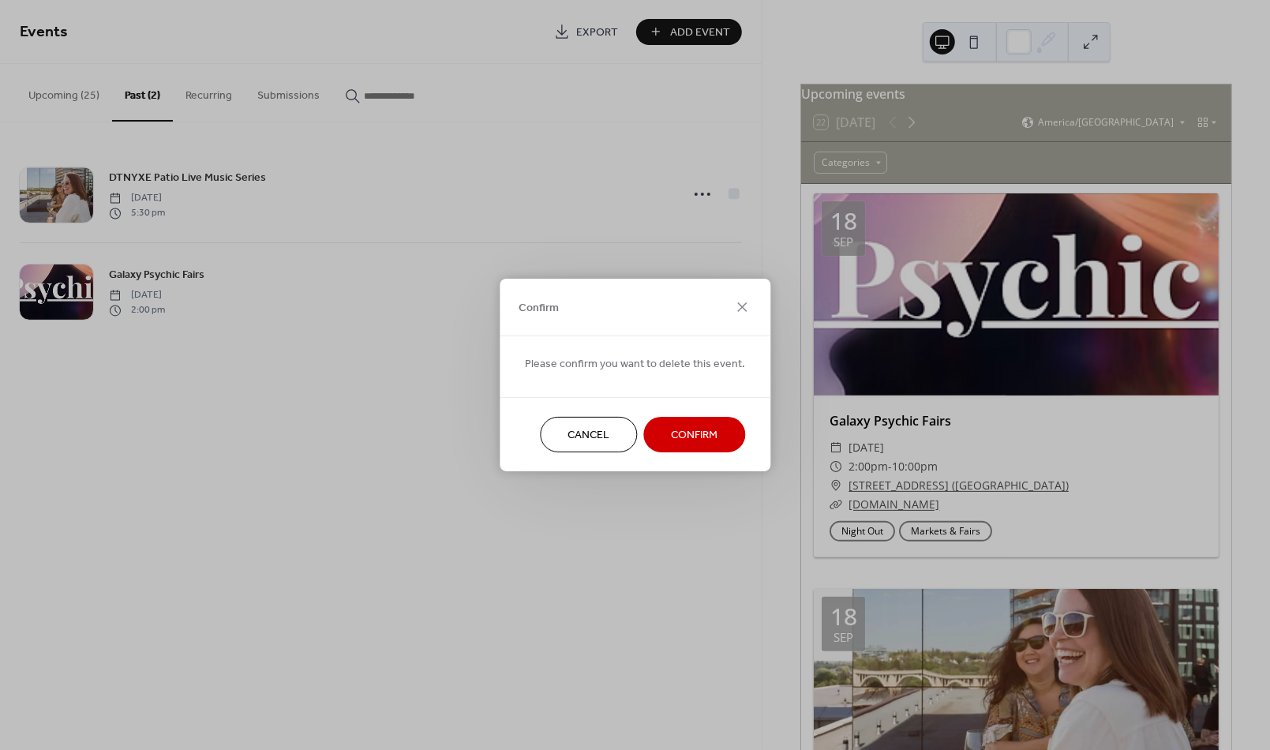
click at [705, 423] on button "Confirm" at bounding box center [694, 435] width 102 height 36
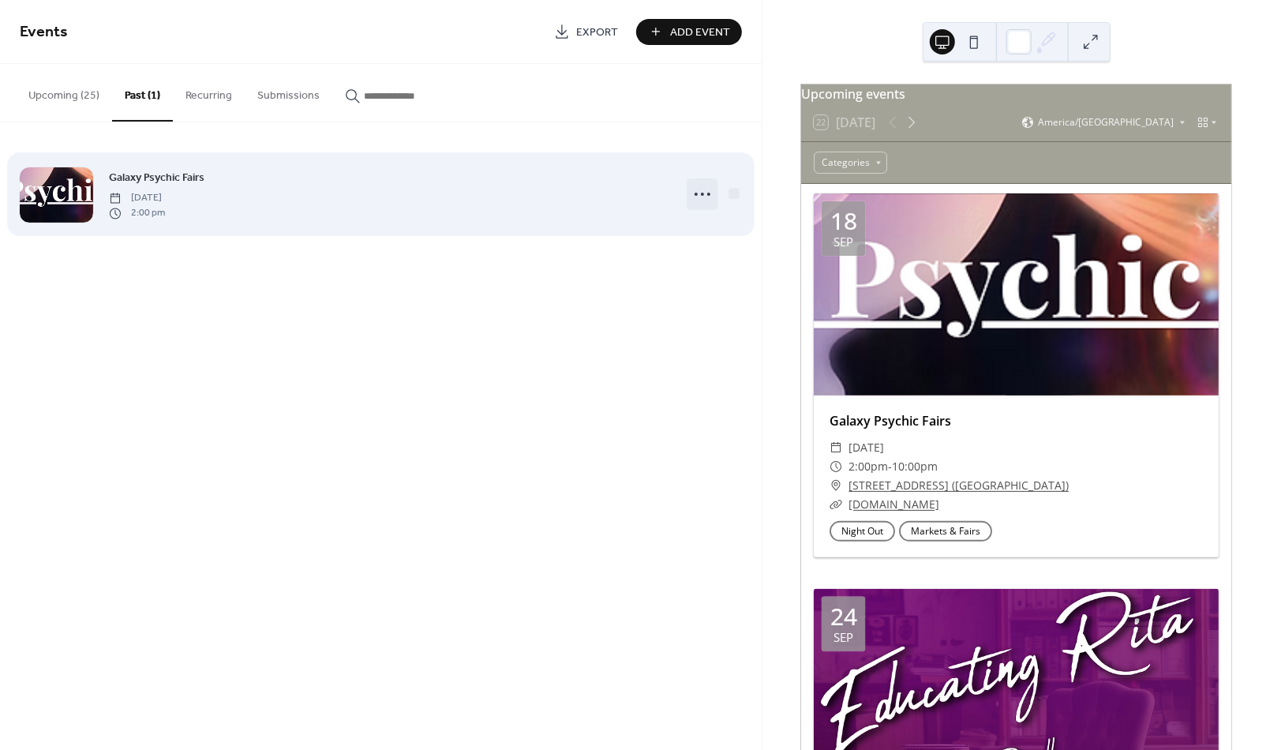
click at [699, 194] on icon at bounding box center [702, 194] width 25 height 25
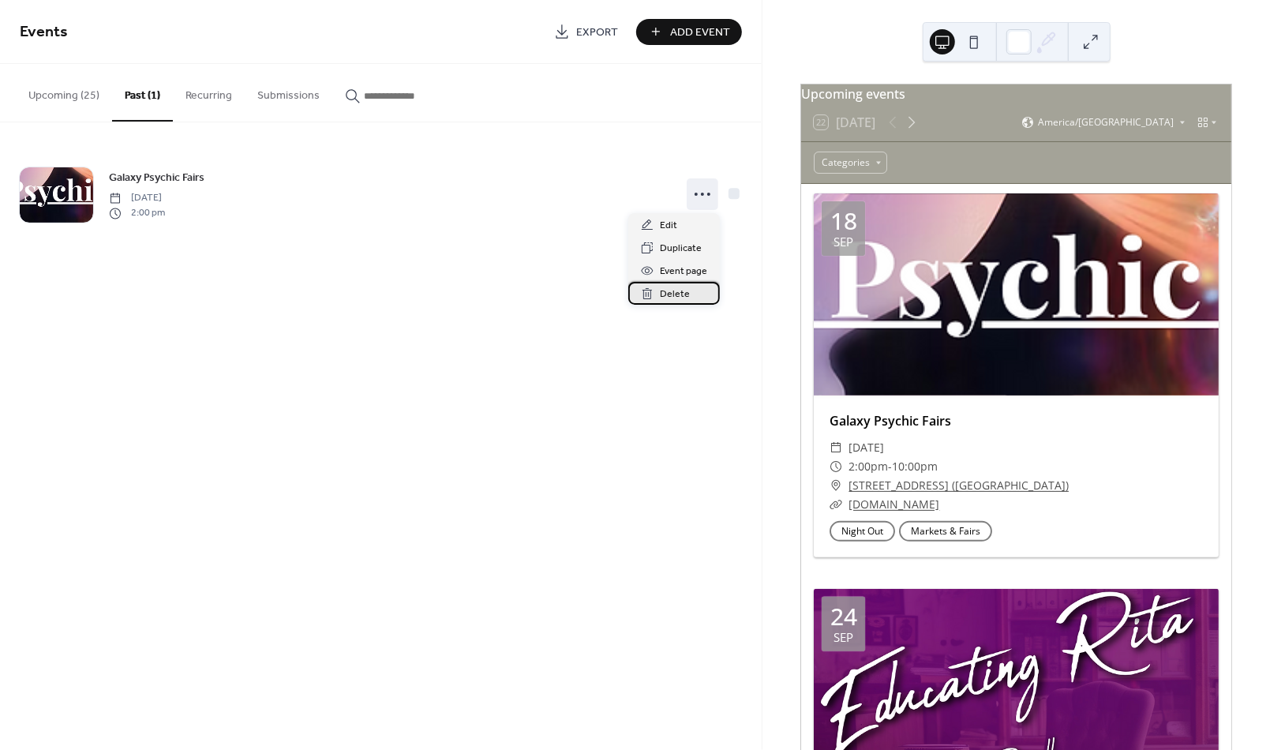
click at [666, 295] on span "Delete" at bounding box center [675, 295] width 30 height 17
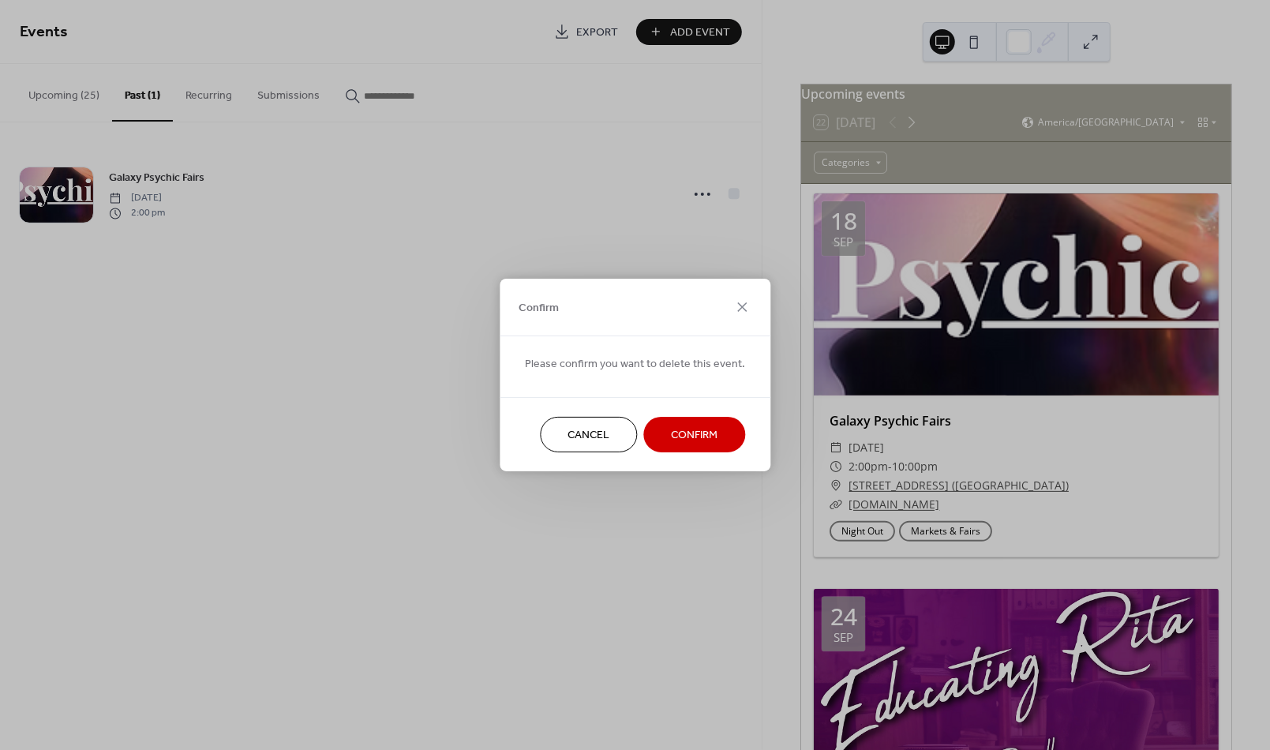
click at [698, 437] on span "Confirm" at bounding box center [694, 436] width 47 height 17
